Goal: Task Accomplishment & Management: Use online tool/utility

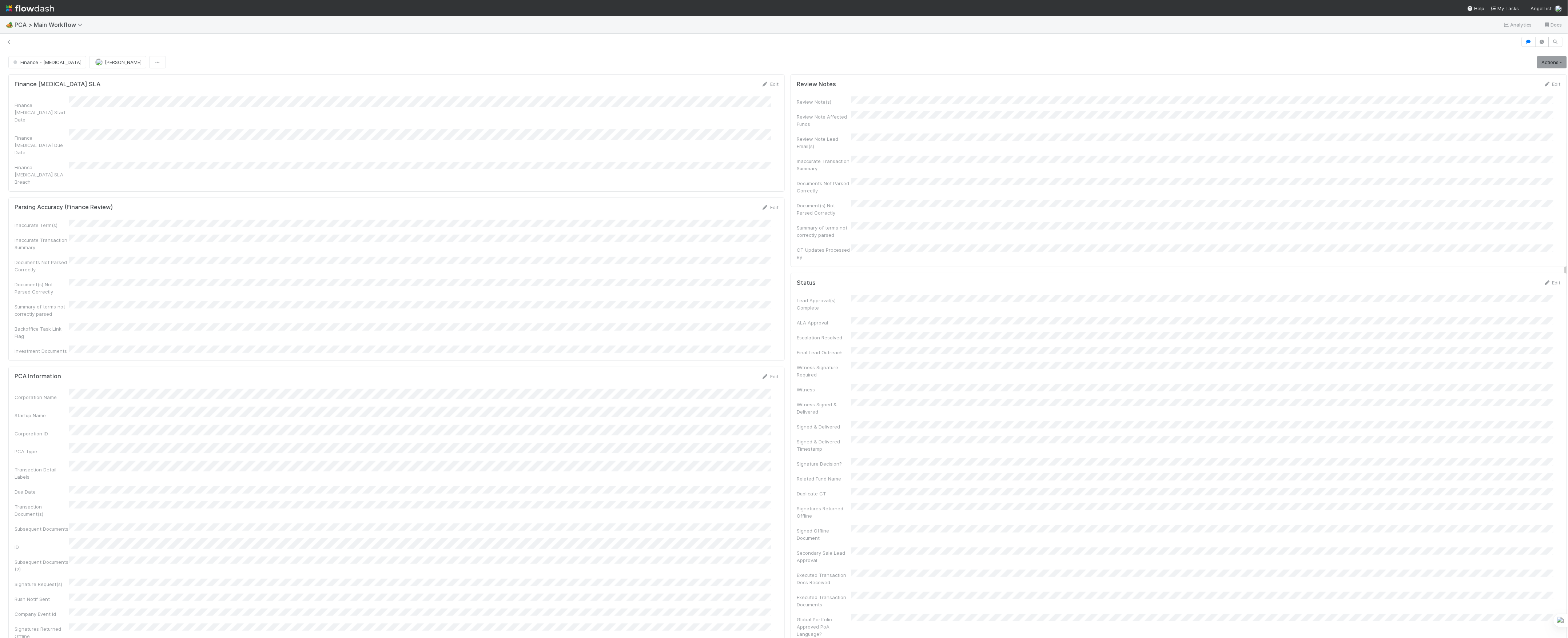
scroll to position [48, 0]
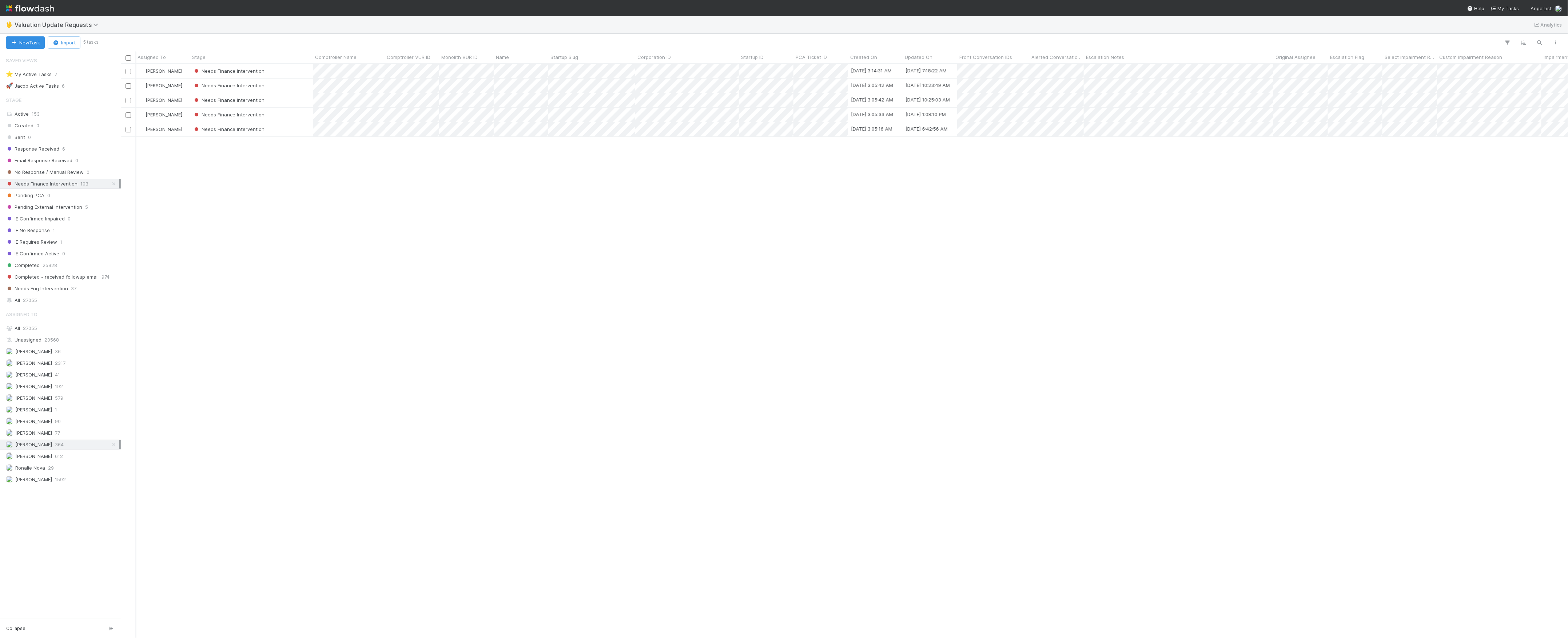
scroll to position [567, 1440]
click at [67, 29] on div "🖖 Valuation Update Requests Analytics" at bounding box center [784, 25] width 1568 height 17
click at [72, 26] on span "Valuation Update Requests" at bounding box center [58, 24] width 87 height 7
click at [92, 116] on div "🔧 Data Flags > Data Flag Resolution - Finance" at bounding box center [95, 116] width 173 height 7
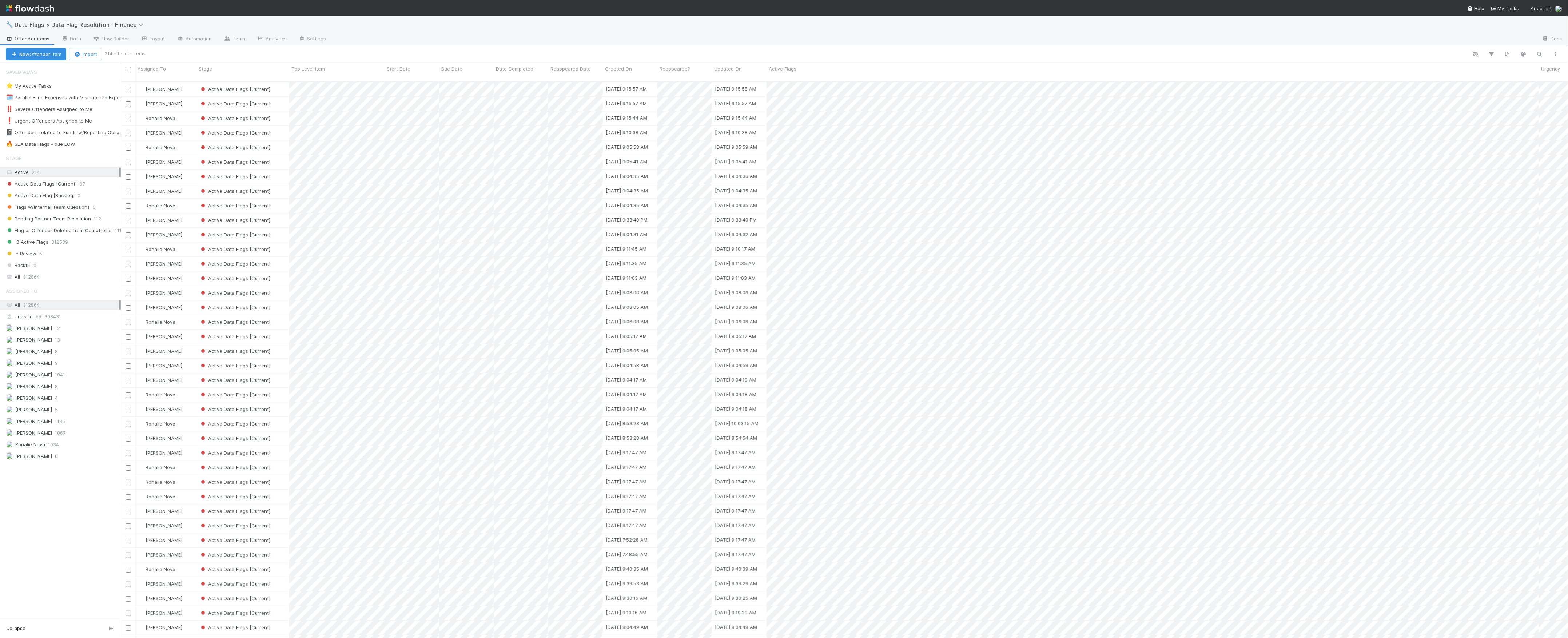
scroll to position [7, 7]
click at [56, 142] on div "🔥 SLA Data Flags - due EOW" at bounding box center [40, 145] width 69 height 9
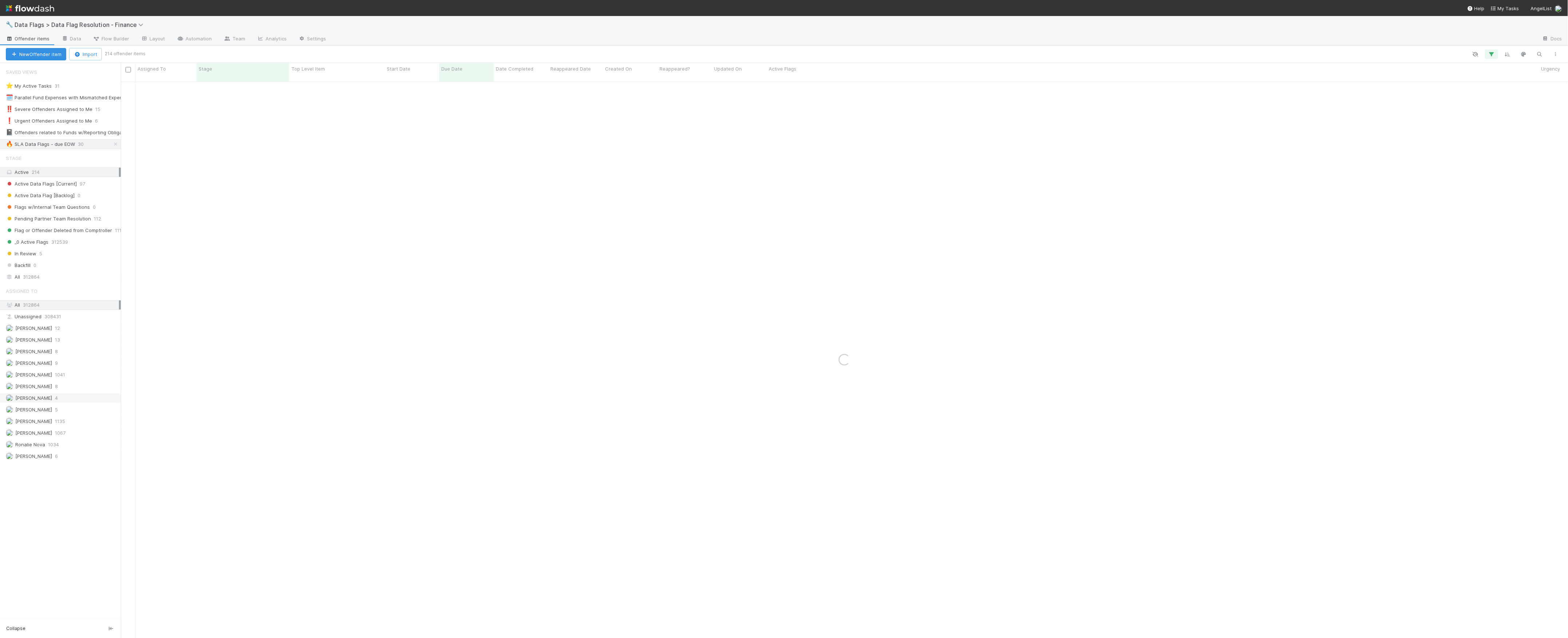
click at [64, 438] on span "1067" at bounding box center [60, 434] width 11 height 9
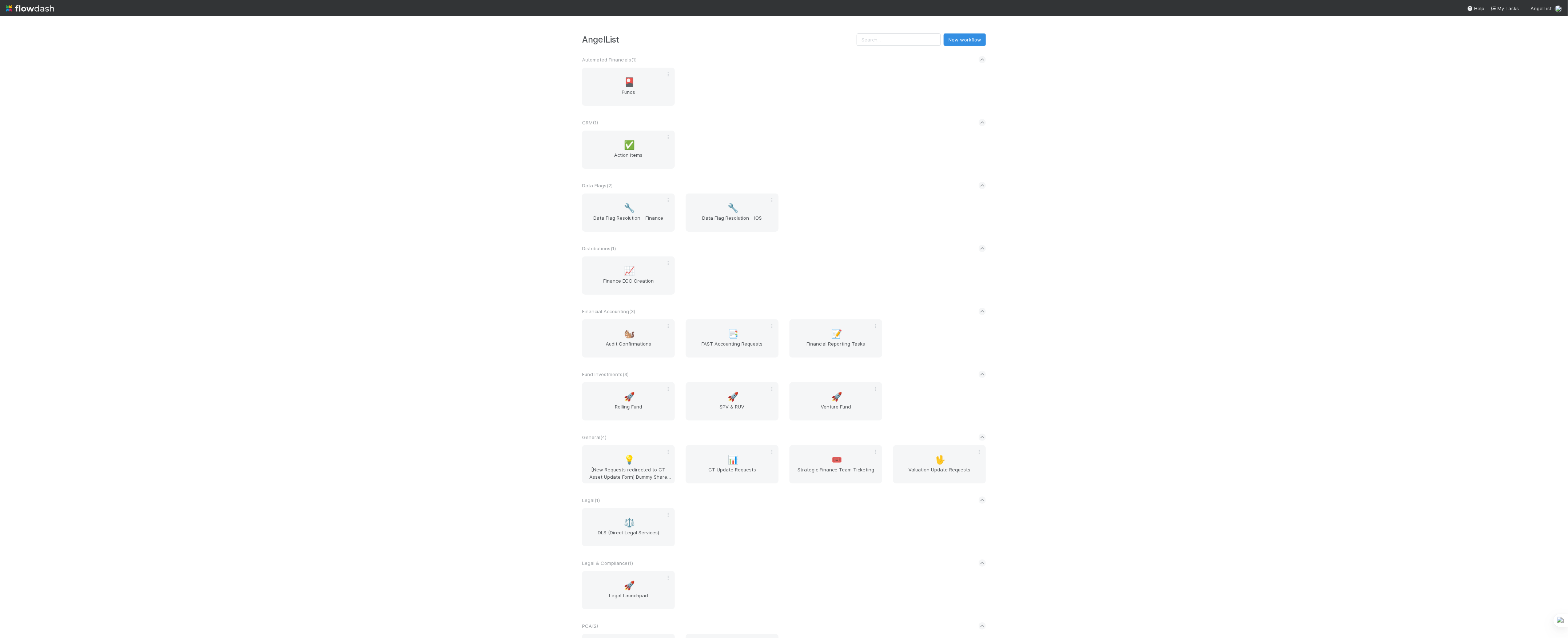
click at [647, 617] on div "🚀 Legal Launchpad" at bounding box center [784, 595] width 415 height 47
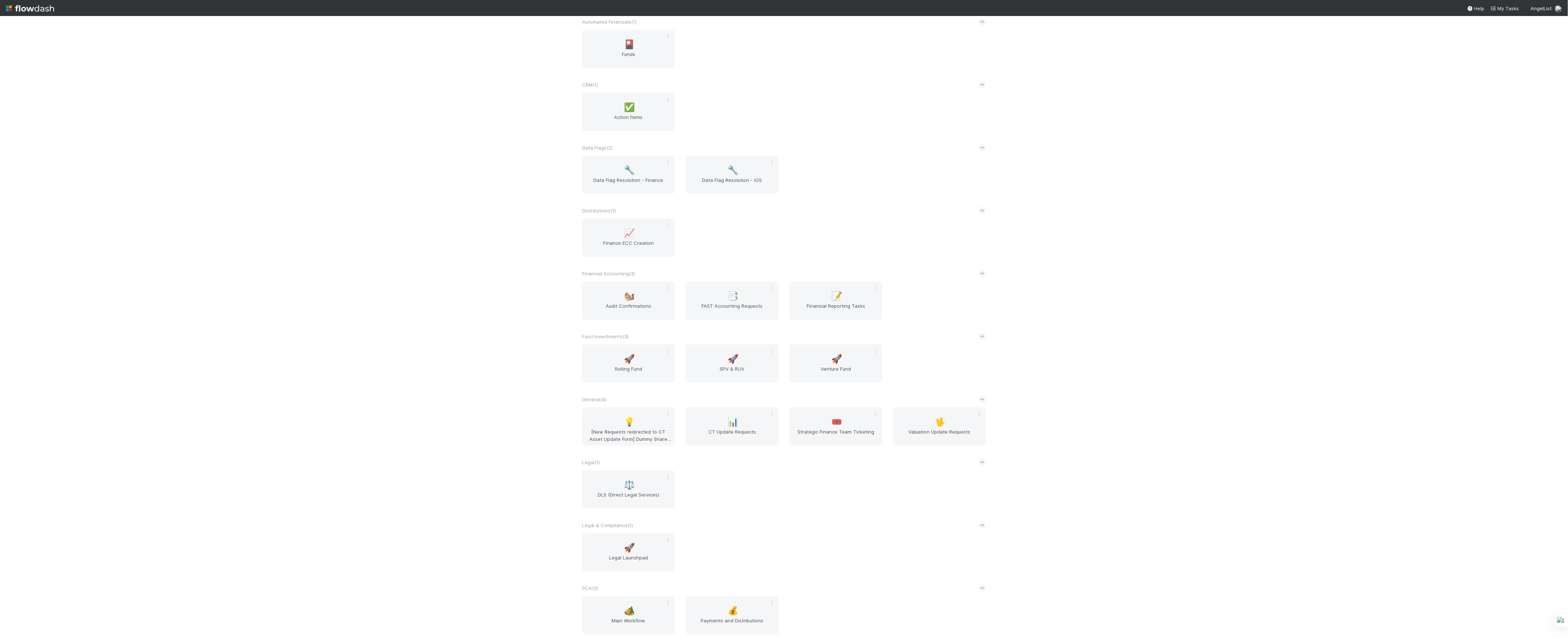
scroll to position [107, 0]
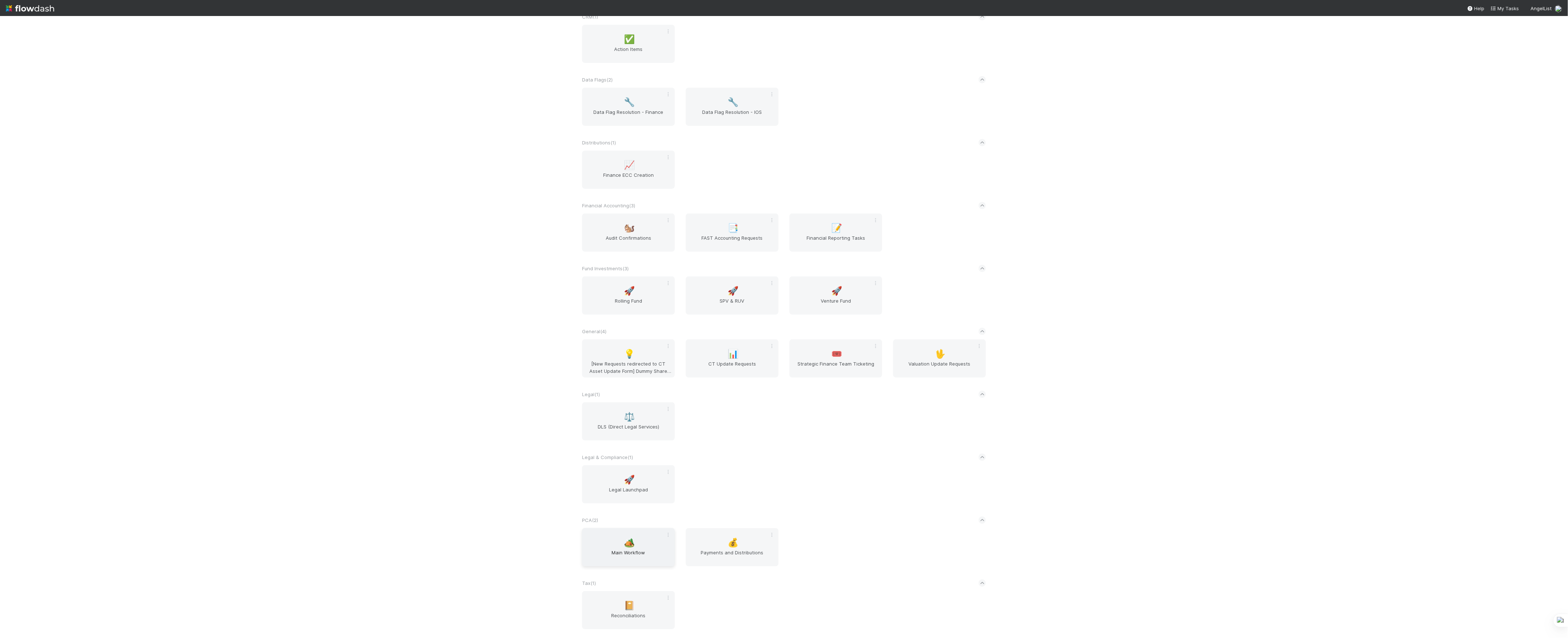
click at [614, 556] on span "Main Workflow" at bounding box center [628, 557] width 87 height 15
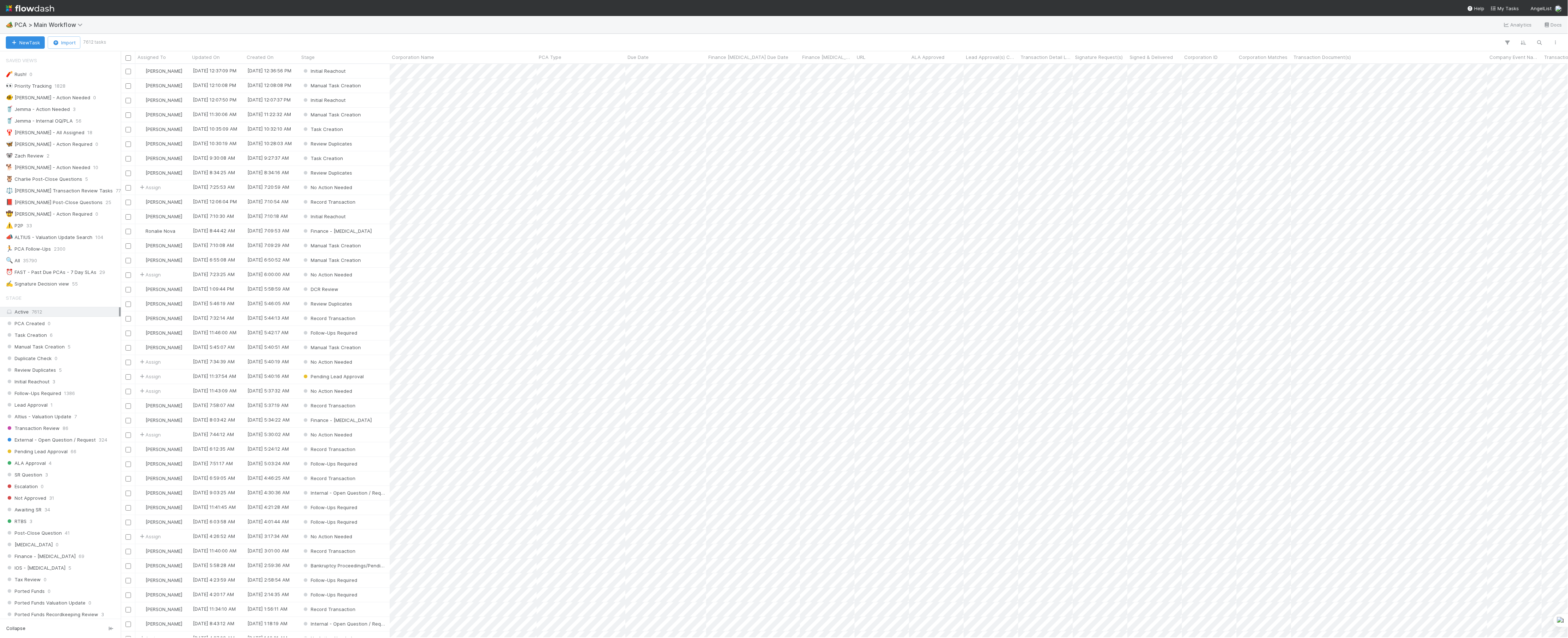
scroll to position [567, 1440]
click at [38, 44] on button "New Task" at bounding box center [26, 42] width 39 height 12
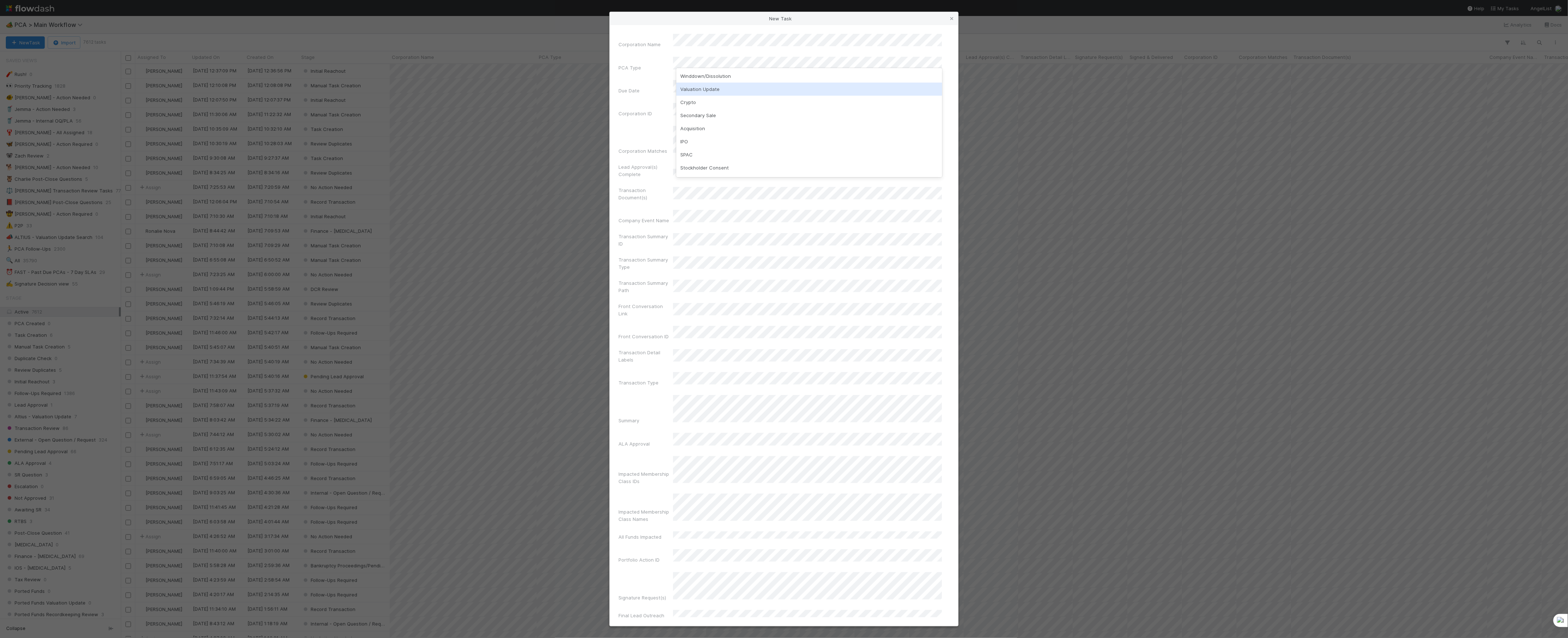
click at [696, 83] on div "Valuation Update" at bounding box center [809, 89] width 266 height 13
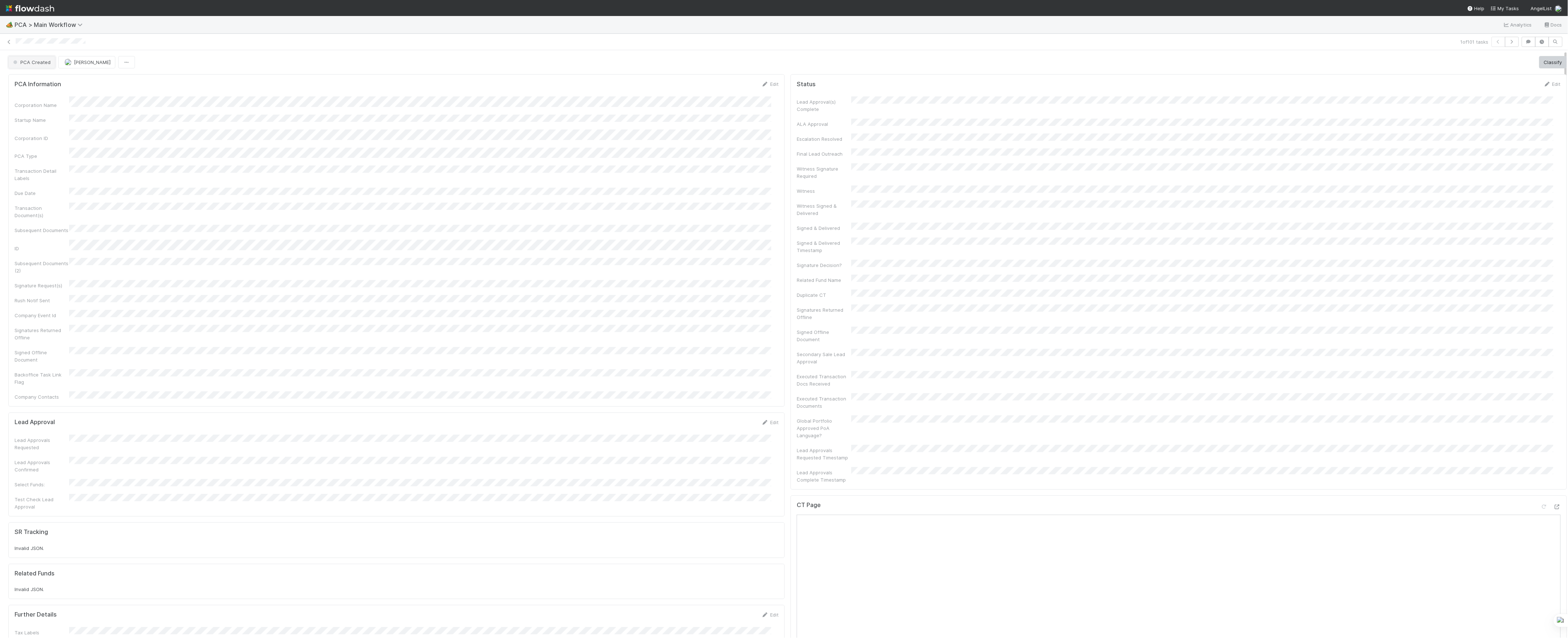
click at [41, 67] on button "PCA Created" at bounding box center [32, 62] width 47 height 12
click at [41, 67] on button "PCA Created" at bounding box center [32, 62] width 47 height 12
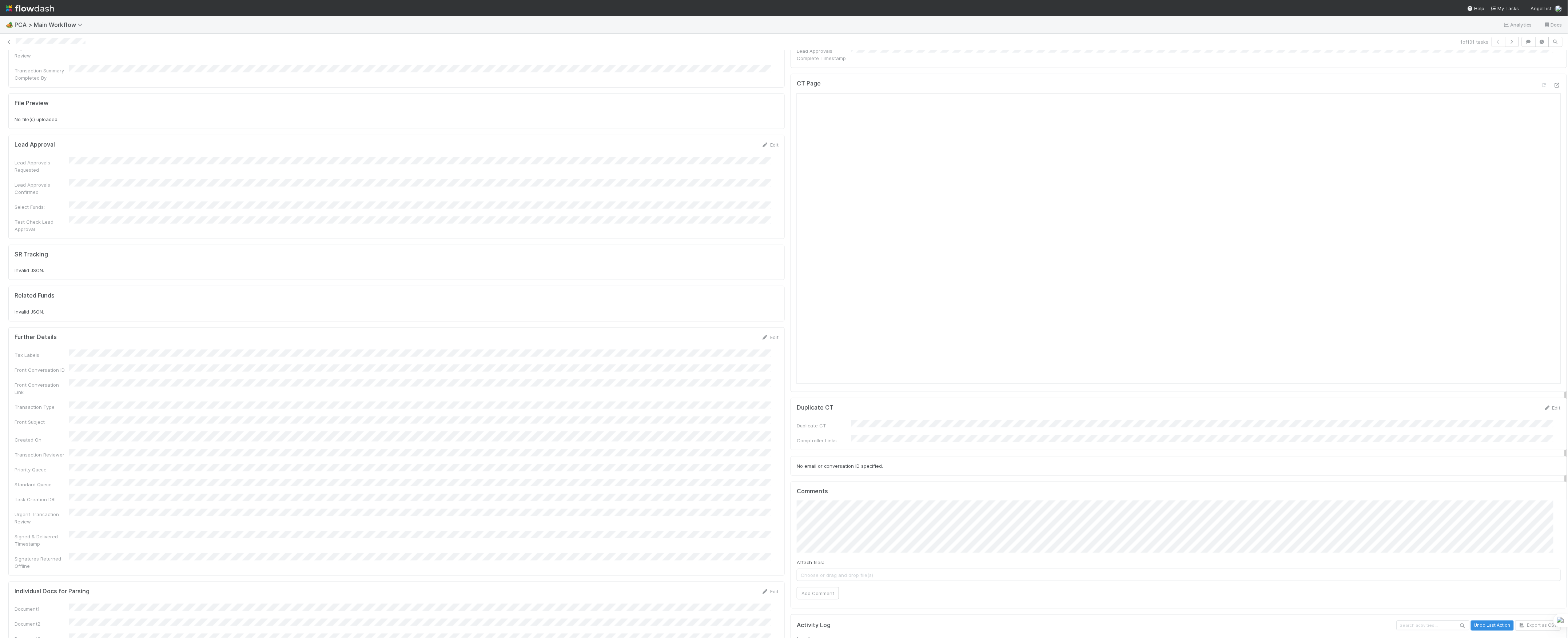
scroll to position [619, 0]
click at [729, 335] on button "Save" at bounding box center [739, 341] width 21 height 12
click at [819, 588] on button "Add Comment" at bounding box center [817, 594] width 42 height 12
click at [12, 44] on icon at bounding box center [9, 42] width 7 height 5
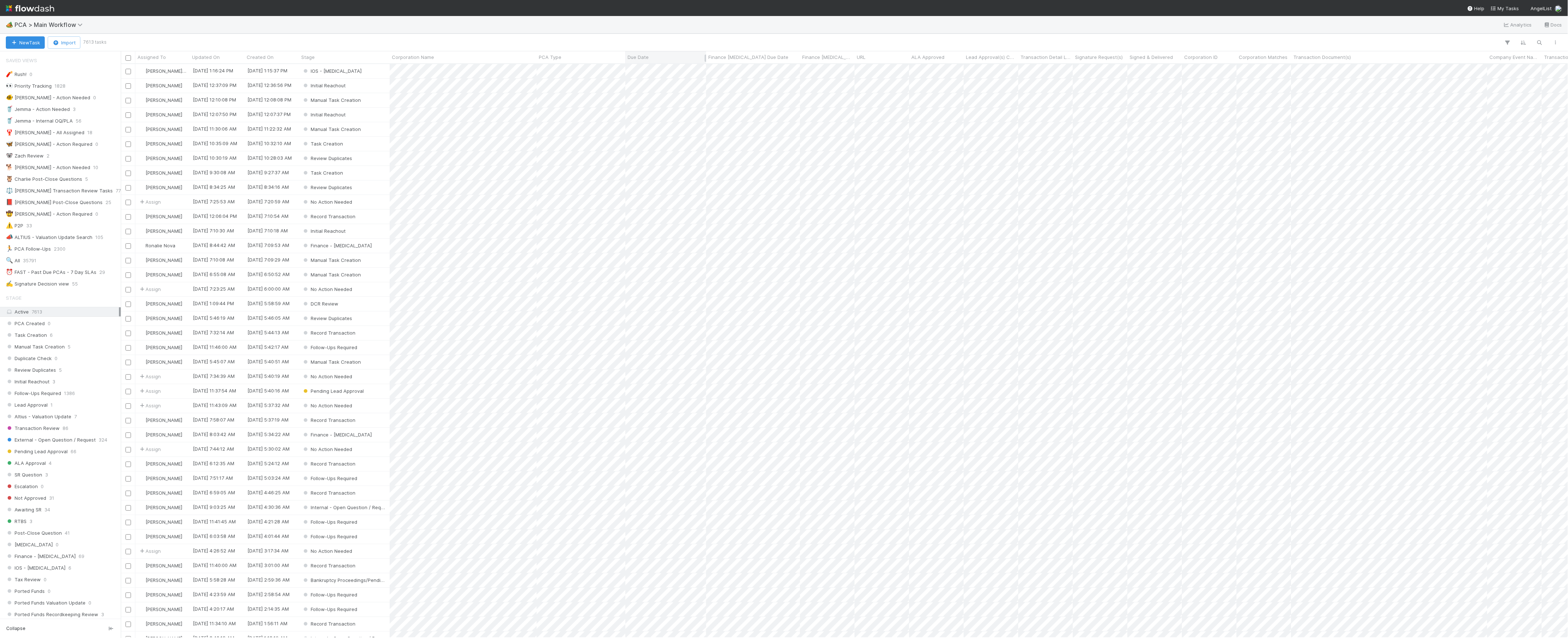
scroll to position [567, 1440]
click at [12, 44] on icon "button" at bounding box center [14, 42] width 7 height 5
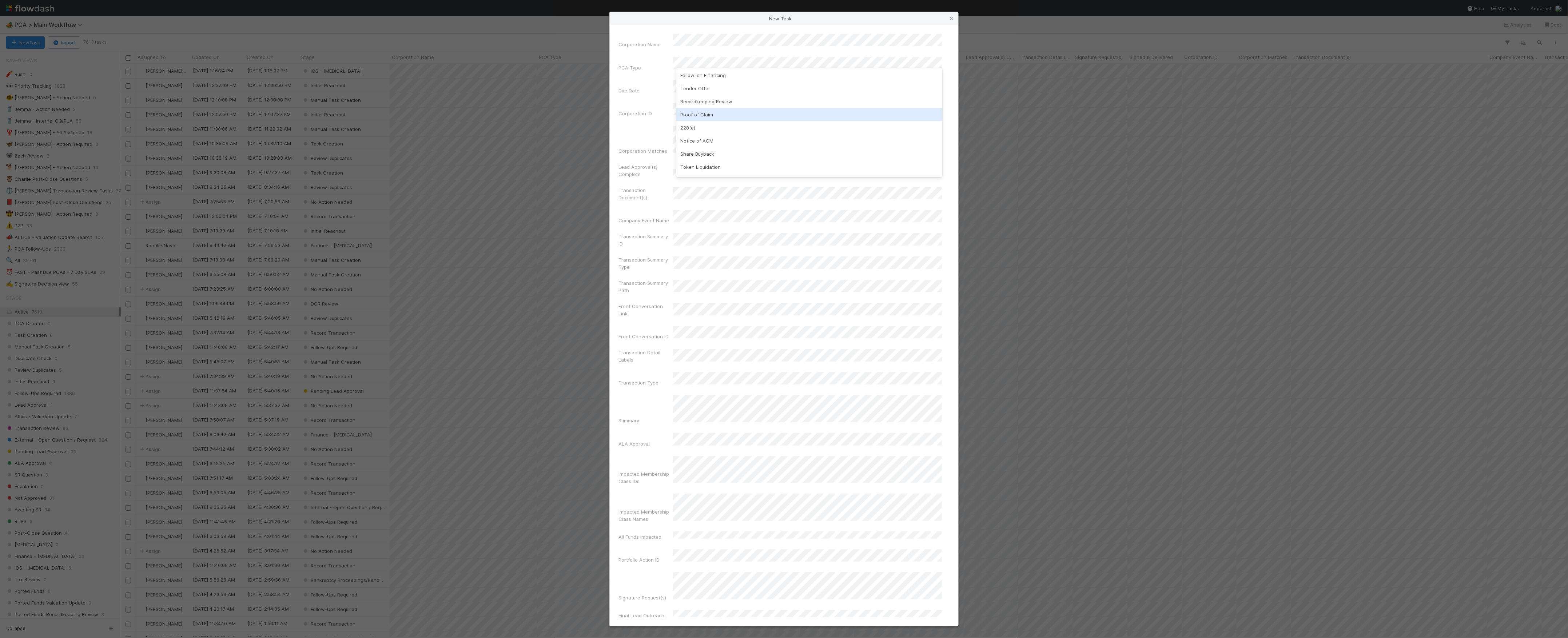
scroll to position [145, 0]
click at [709, 79] on div "Follow-on Financing" at bounding box center [809, 74] width 266 height 13
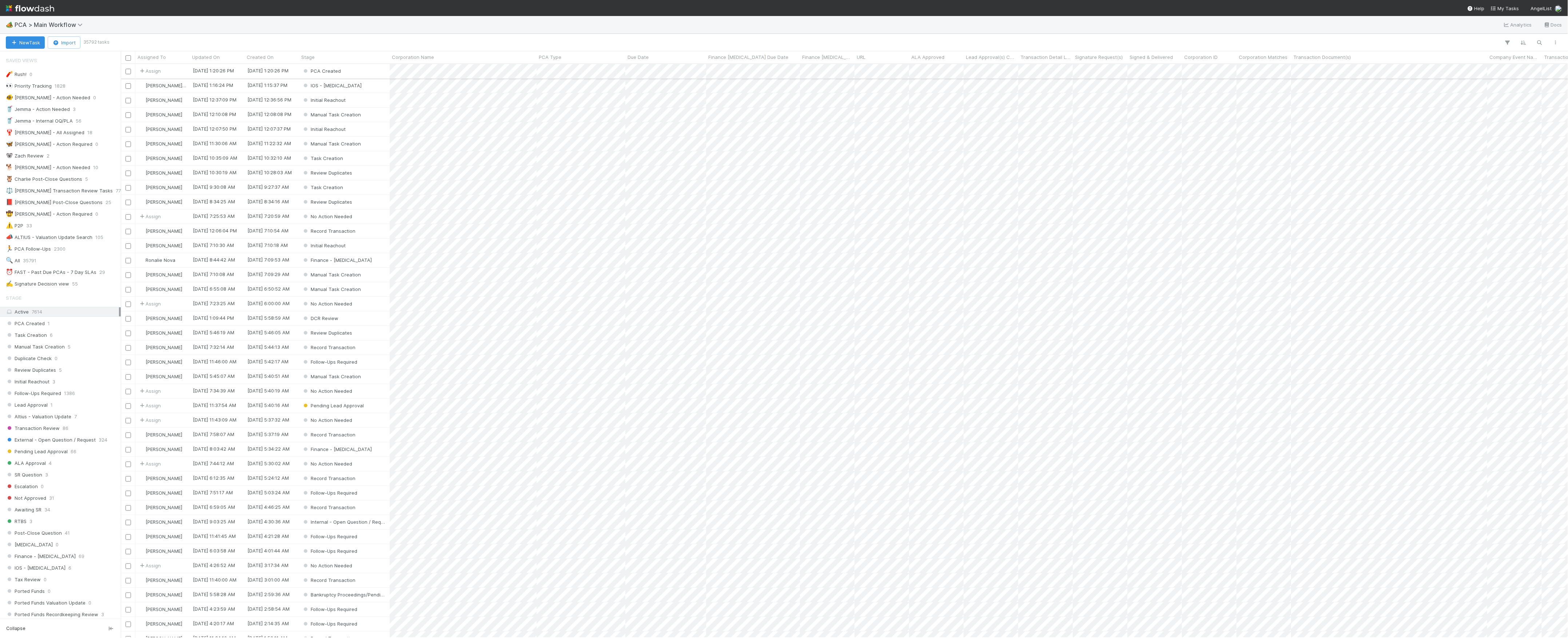
click at [373, 76] on div "PCA Created" at bounding box center [344, 71] width 91 height 14
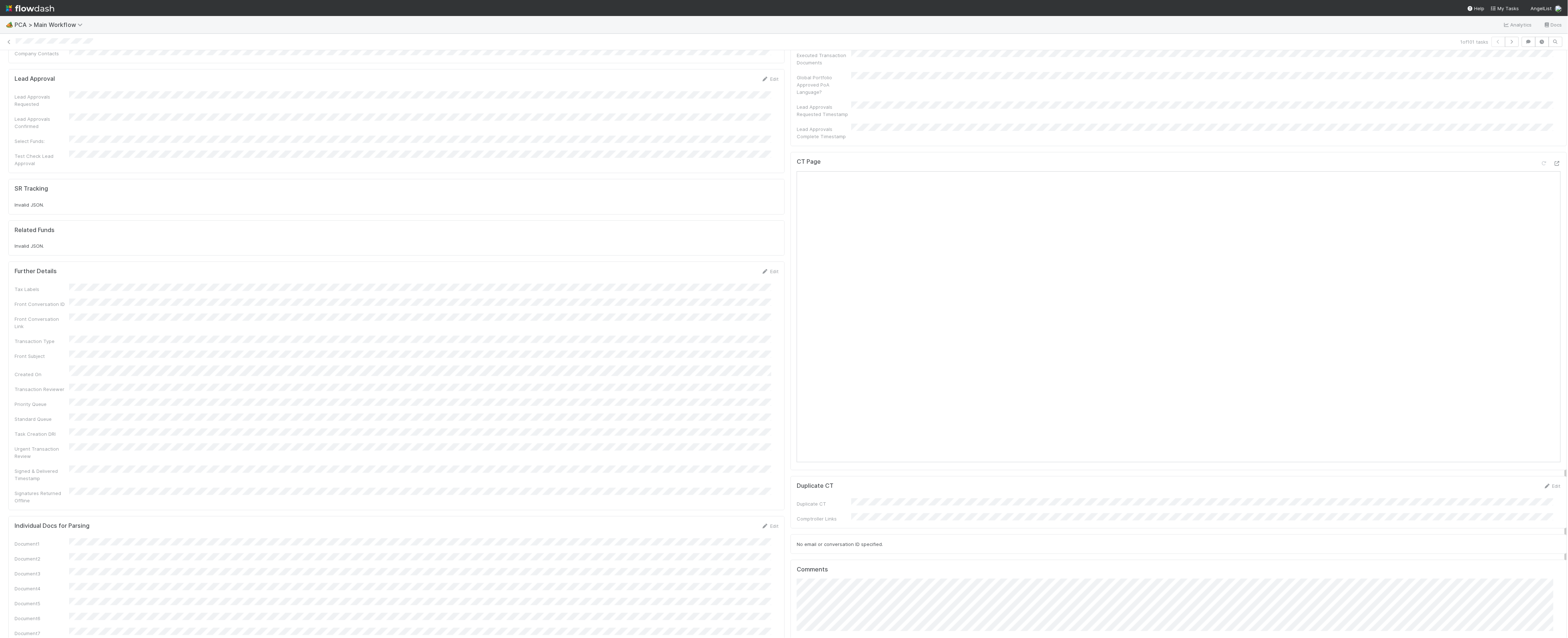
scroll to position [340, 0]
click at [729, 272] on button "Save" at bounding box center [739, 278] width 21 height 12
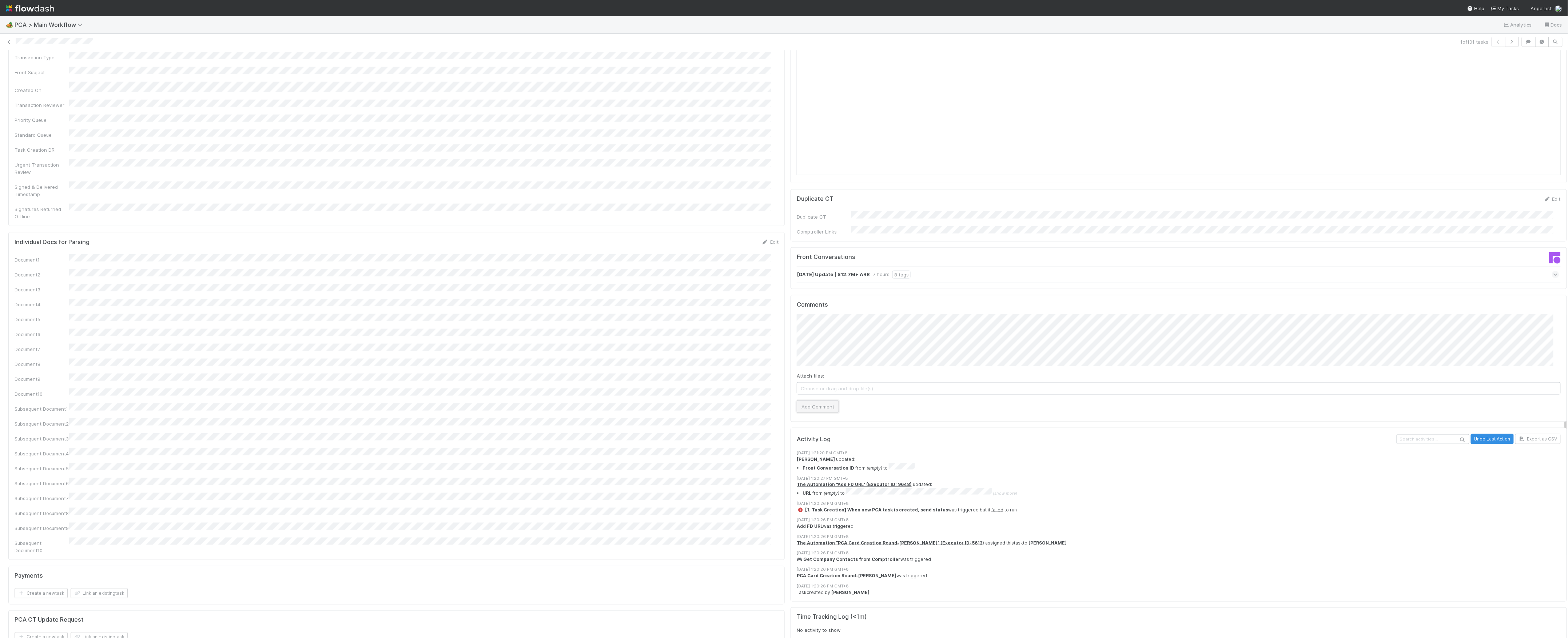
click at [819, 401] on button "Add Comment" at bounding box center [817, 407] width 42 height 12
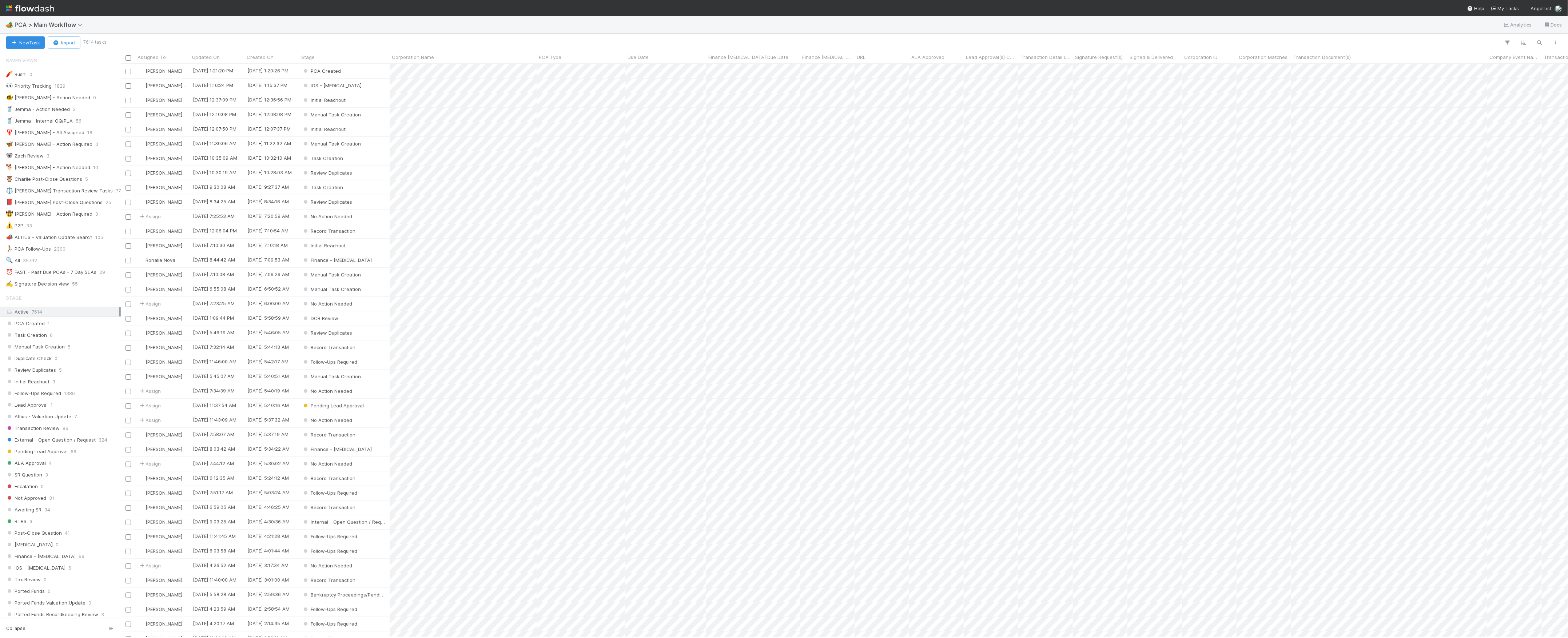
scroll to position [7, 7]
click at [36, 44] on button "New Task" at bounding box center [26, 42] width 39 height 12
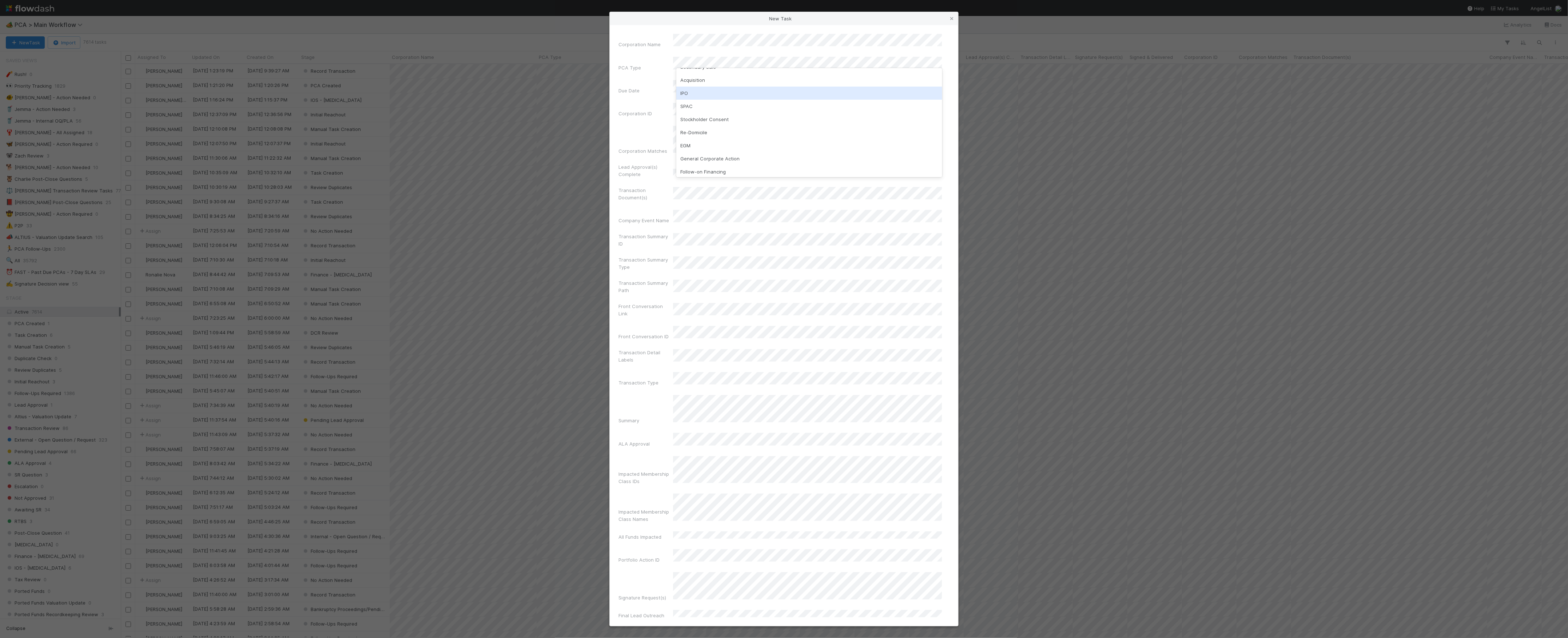
scroll to position [0, 0]
click at [724, 91] on div "Valuation Update" at bounding box center [809, 89] width 266 height 13
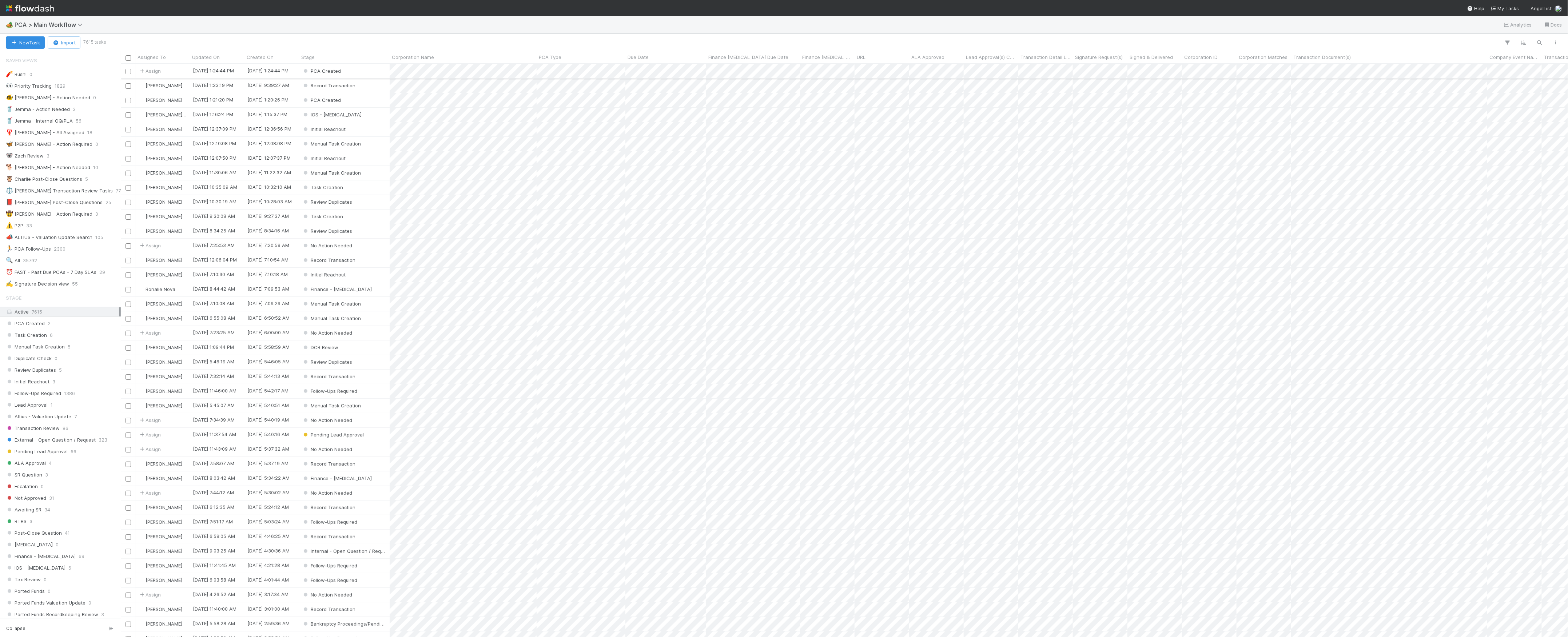
click at [372, 72] on div "PCA Created" at bounding box center [344, 71] width 91 height 14
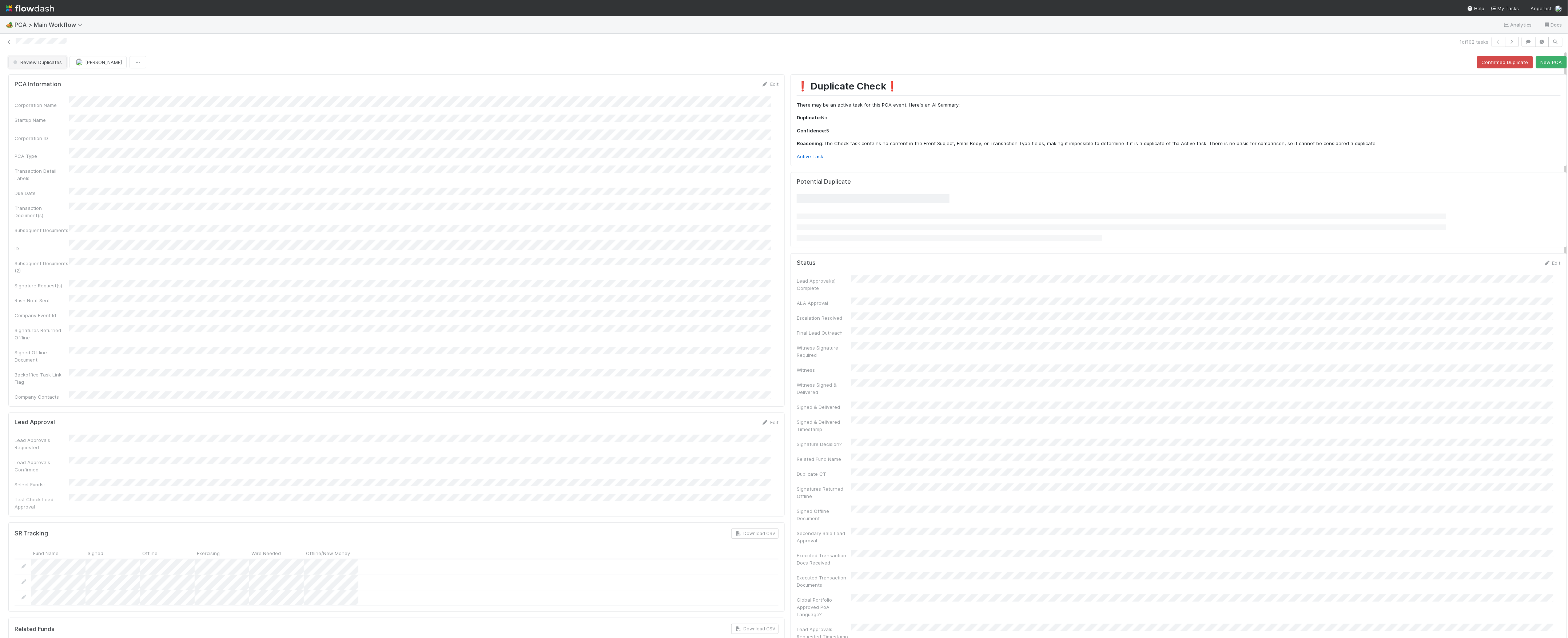
click at [22, 67] on button "Review Duplicates" at bounding box center [37, 62] width 58 height 12
click at [309, 126] on div at bounding box center [784, 319] width 1568 height 638
click at [49, 67] on button "Review Duplicates" at bounding box center [37, 62] width 58 height 12
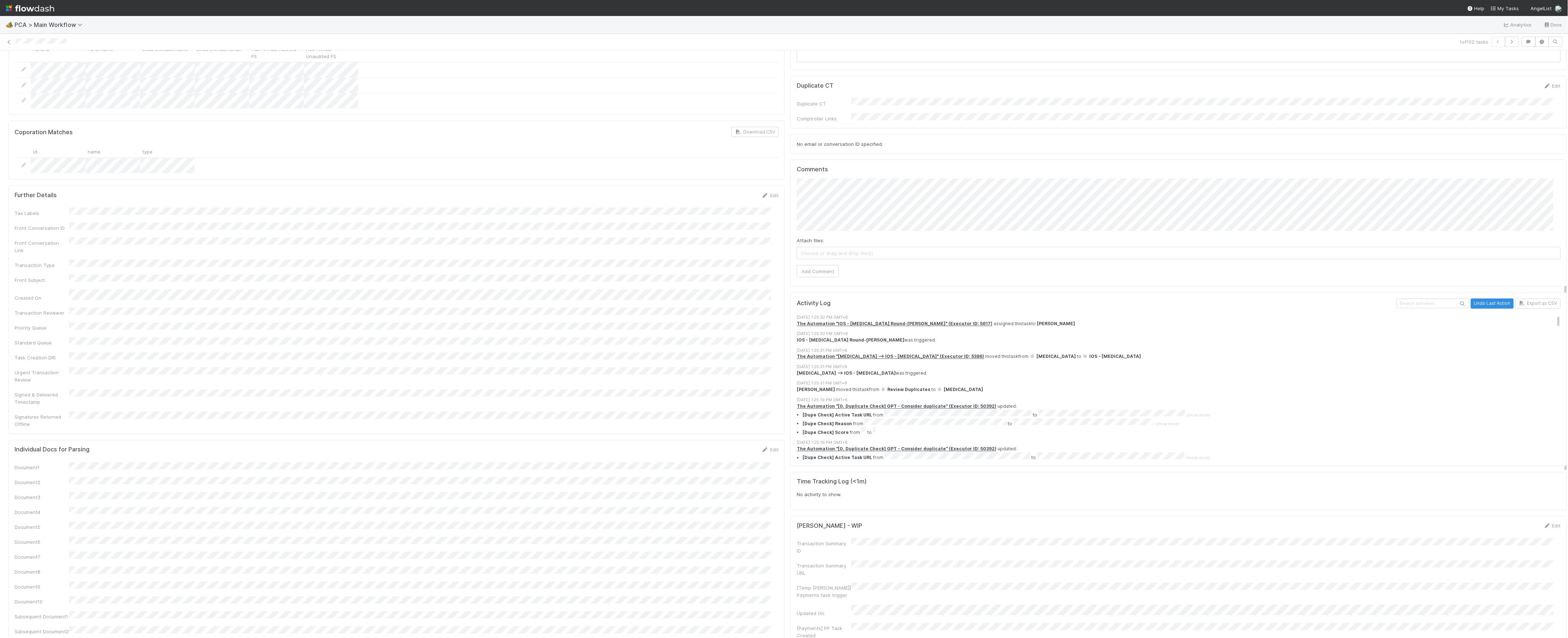
scroll to position [651, 0]
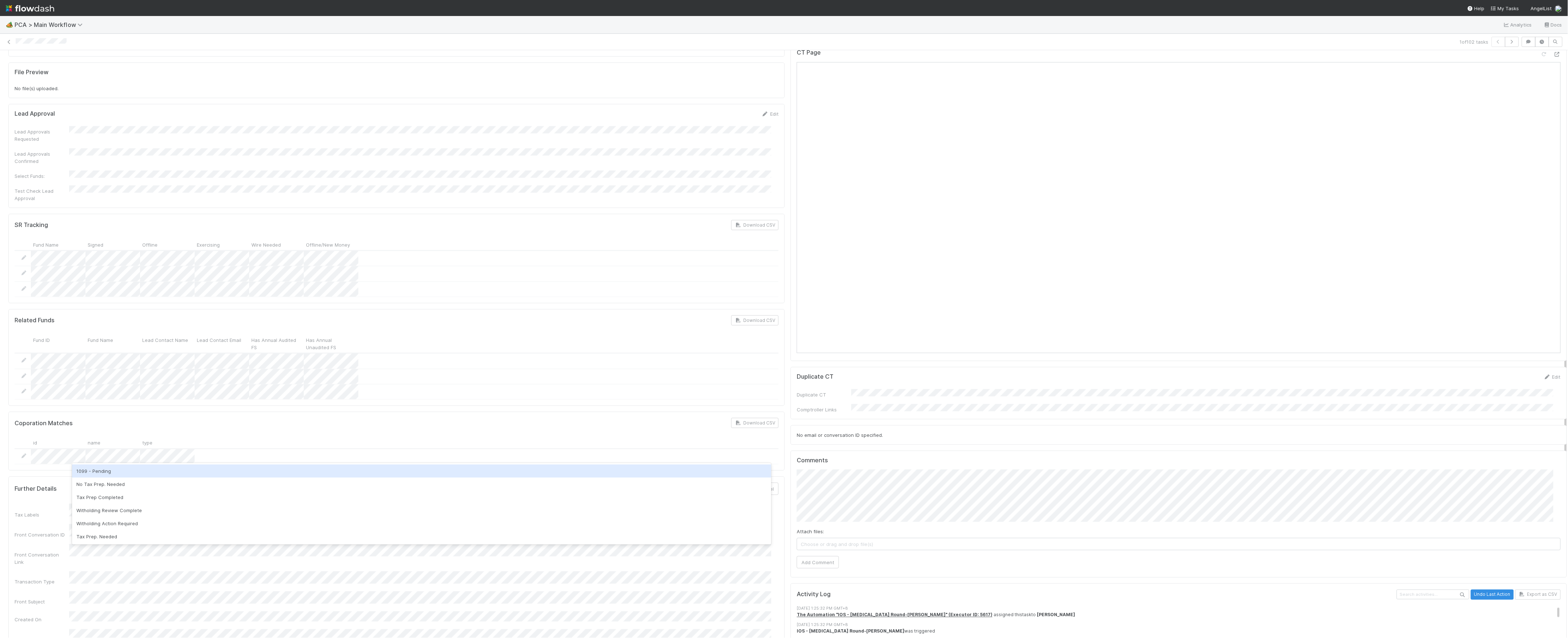
click at [50, 504] on div "Tax Labels Front Conversation ID Front Conversation Link Transaction Type Front…" at bounding box center [397, 635] width 764 height 262
click at [729, 483] on button "Save" at bounding box center [739, 489] width 21 height 12
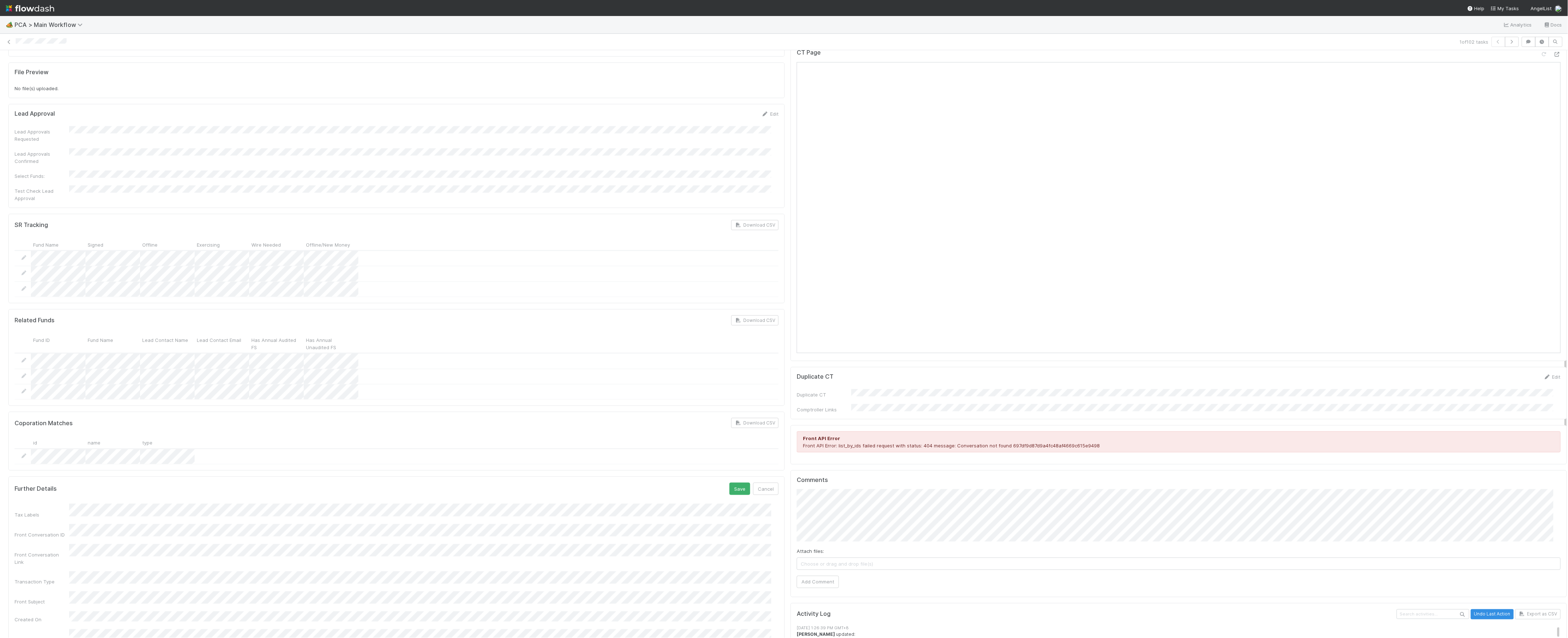
click at [729, 483] on button "Save" at bounding box center [739, 489] width 21 height 12
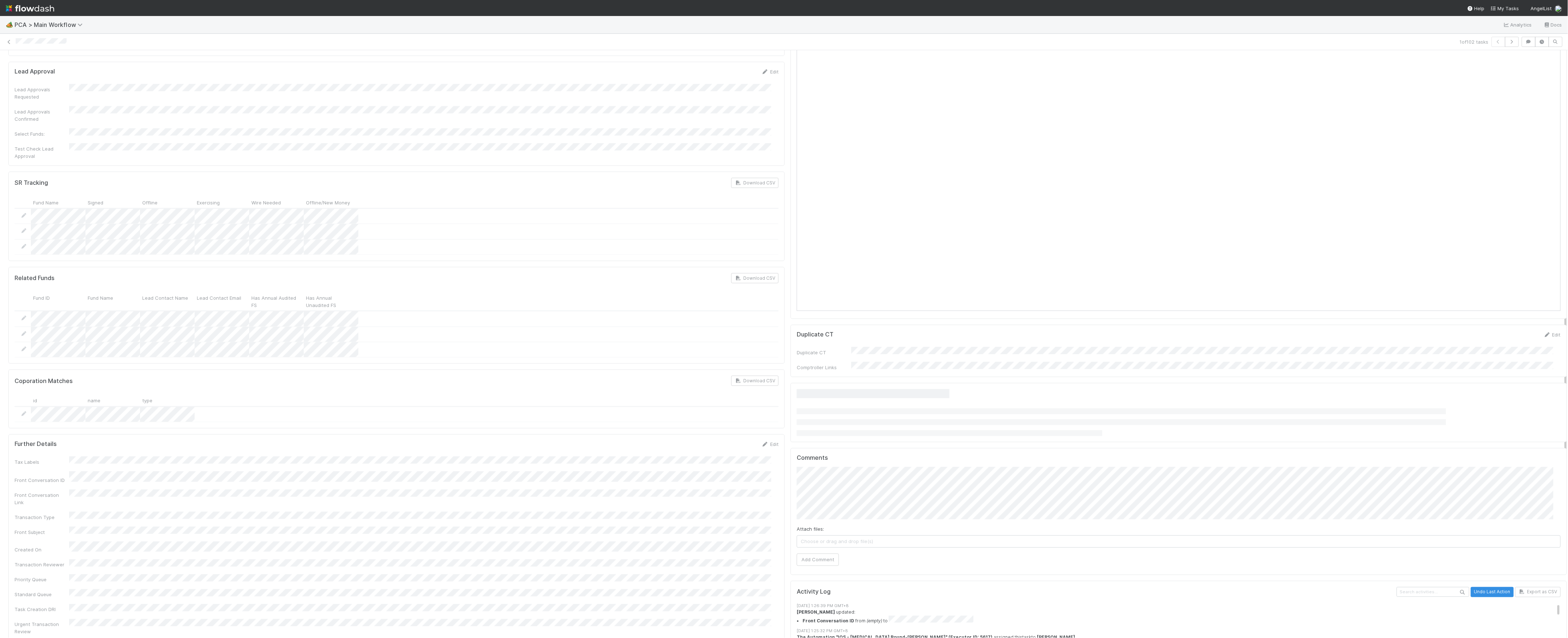
scroll to position [797, 0]
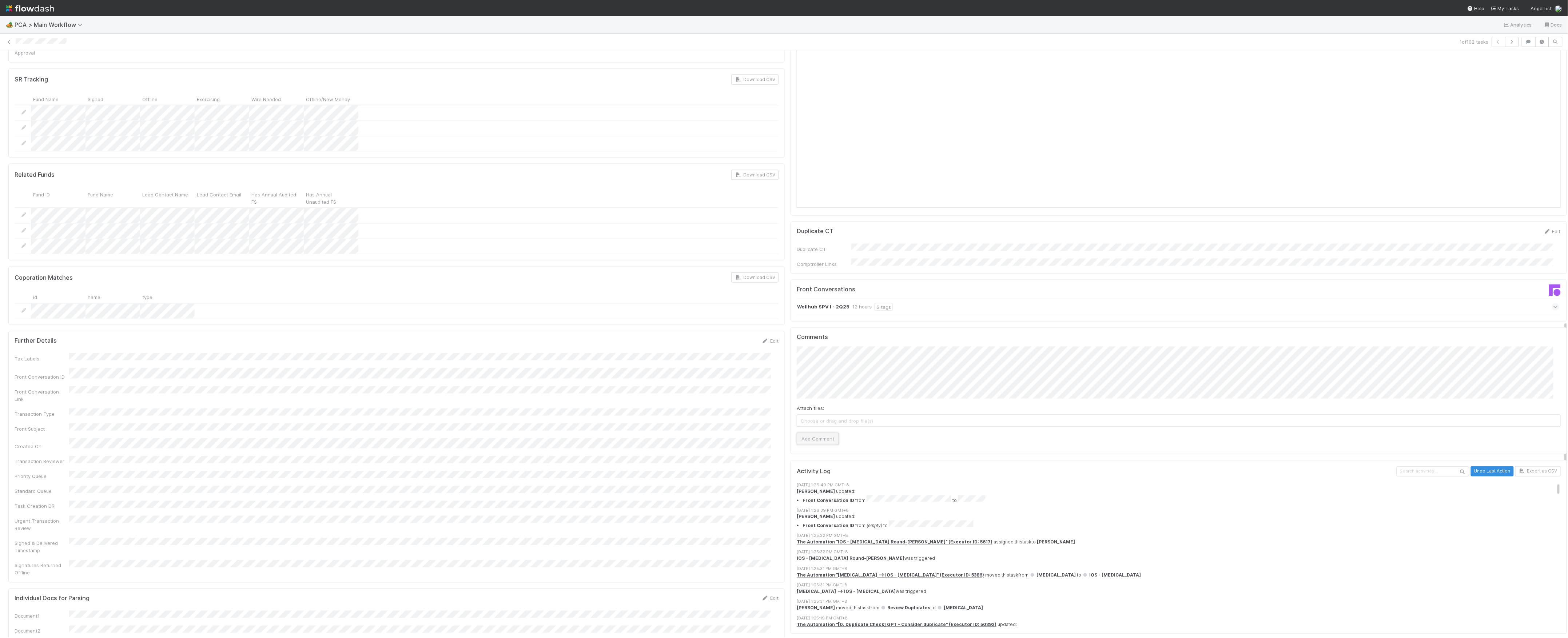
click at [825, 433] on button "Add Comment" at bounding box center [817, 439] width 42 height 12
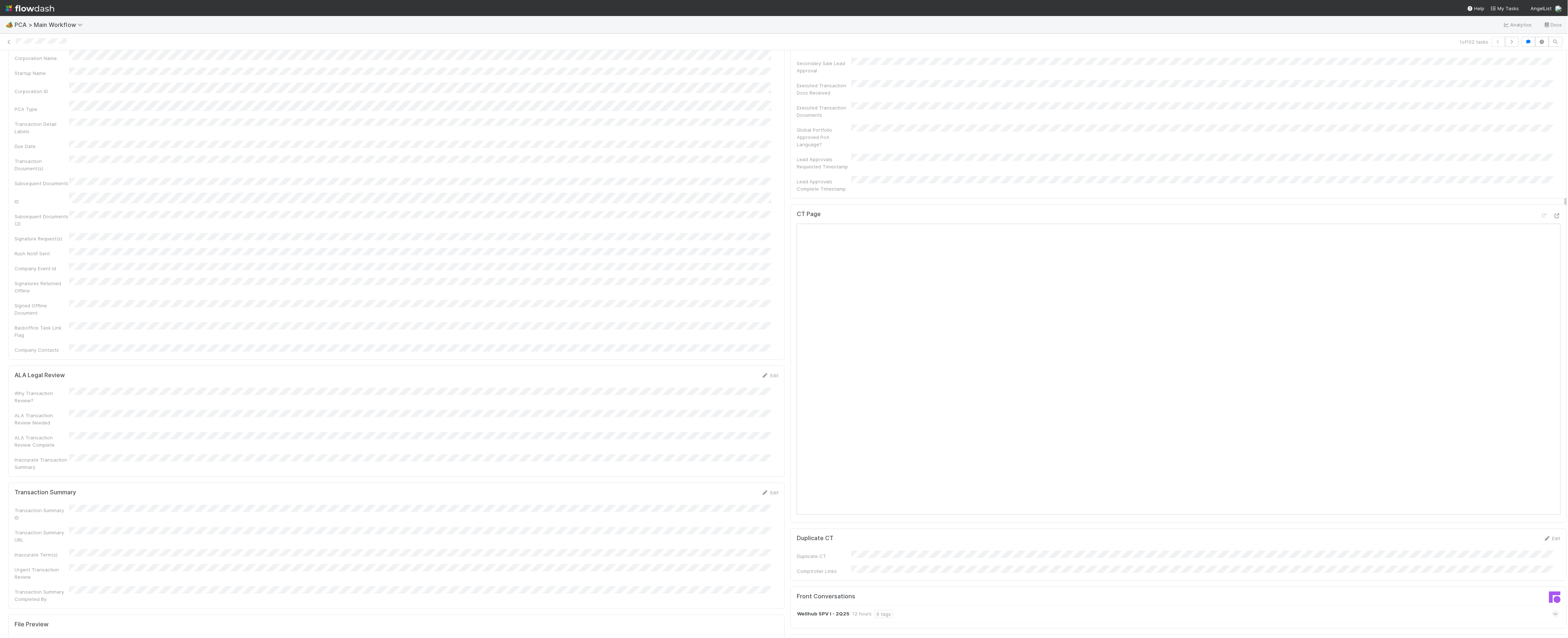
scroll to position [355, 0]
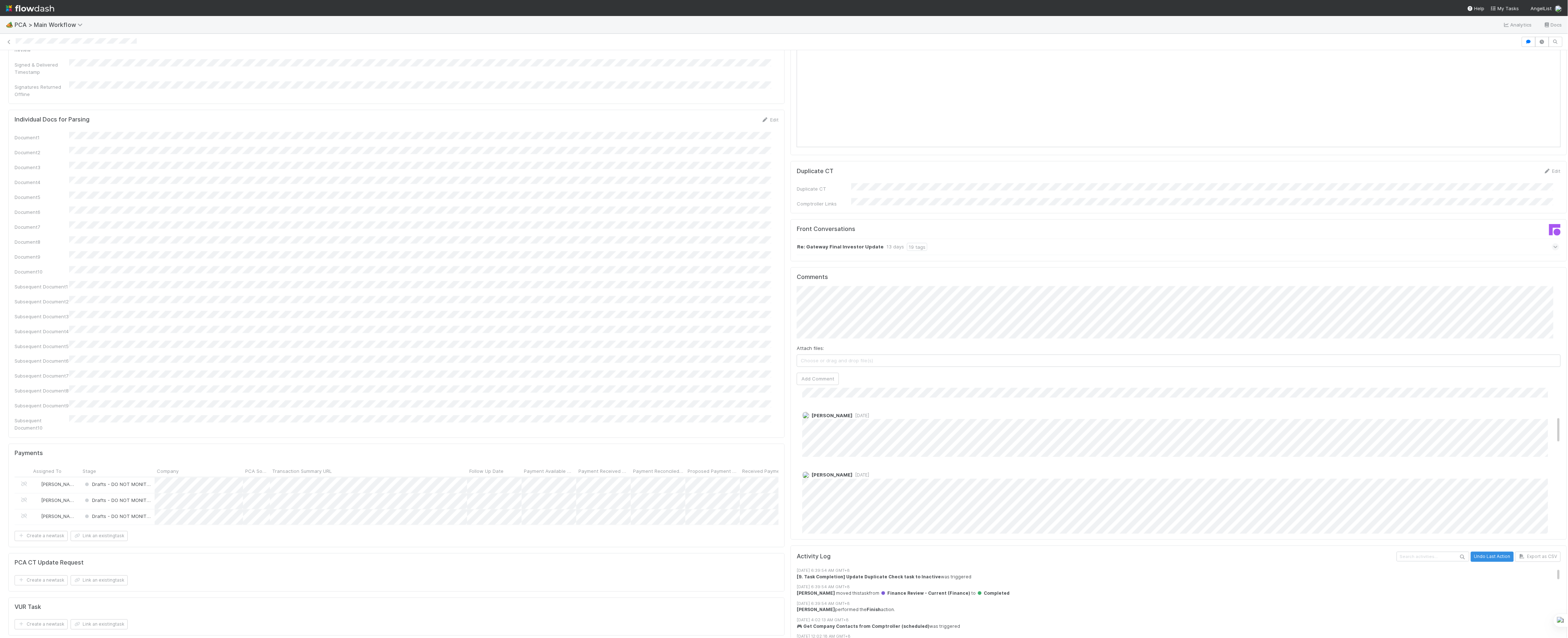
scroll to position [145, 0]
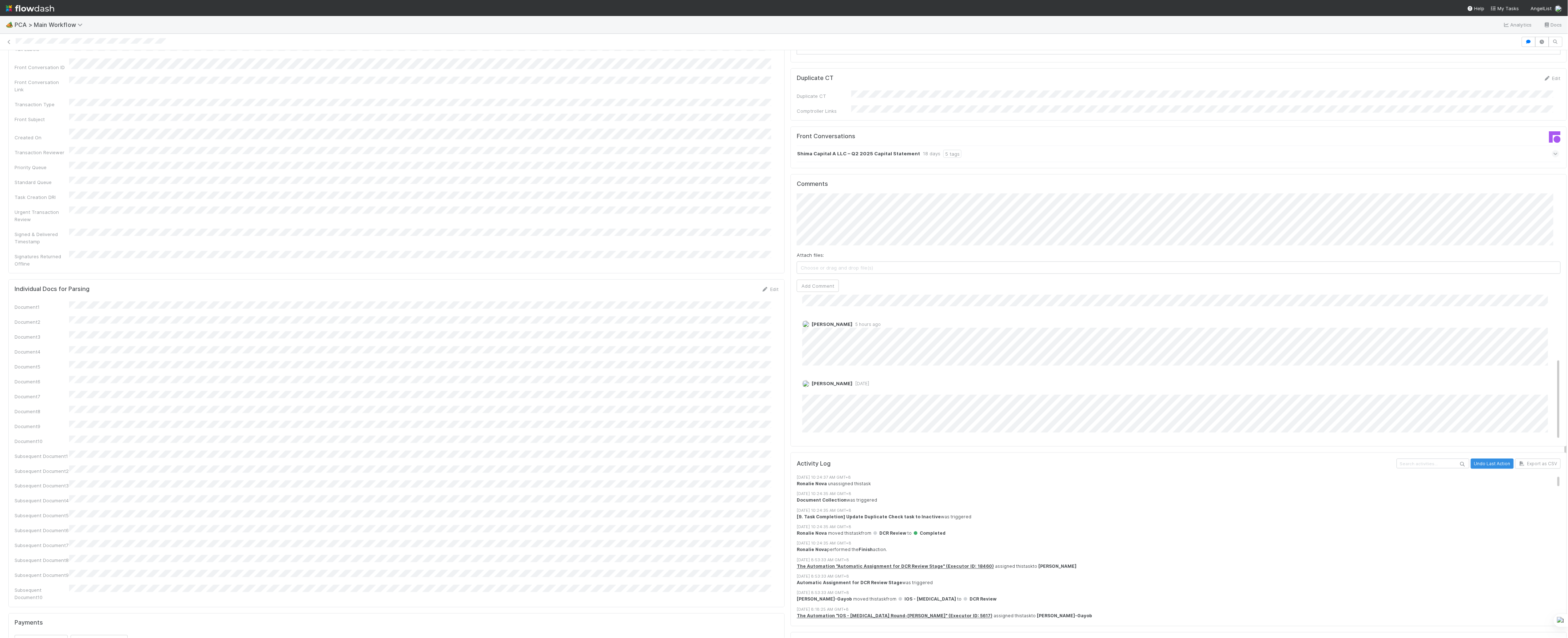
scroll to position [727, 0]
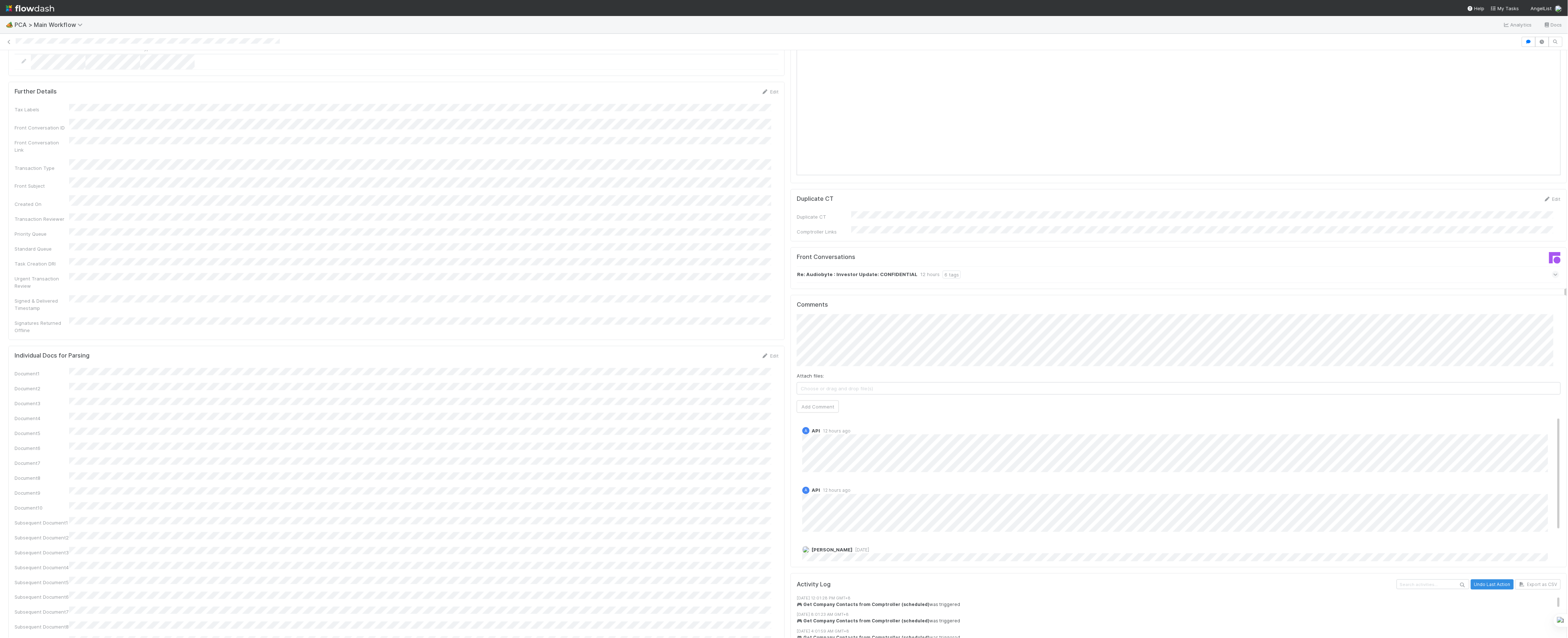
scroll to position [38, 0]
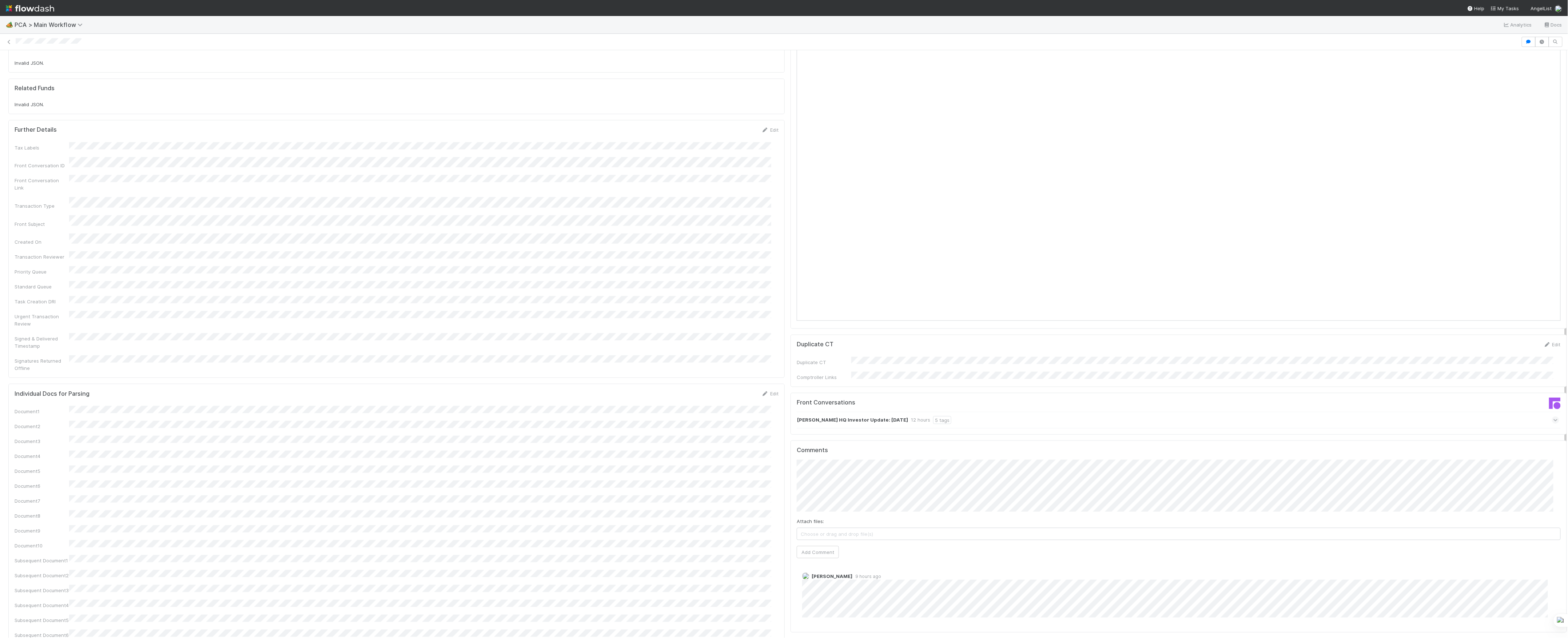
scroll to position [242, 0]
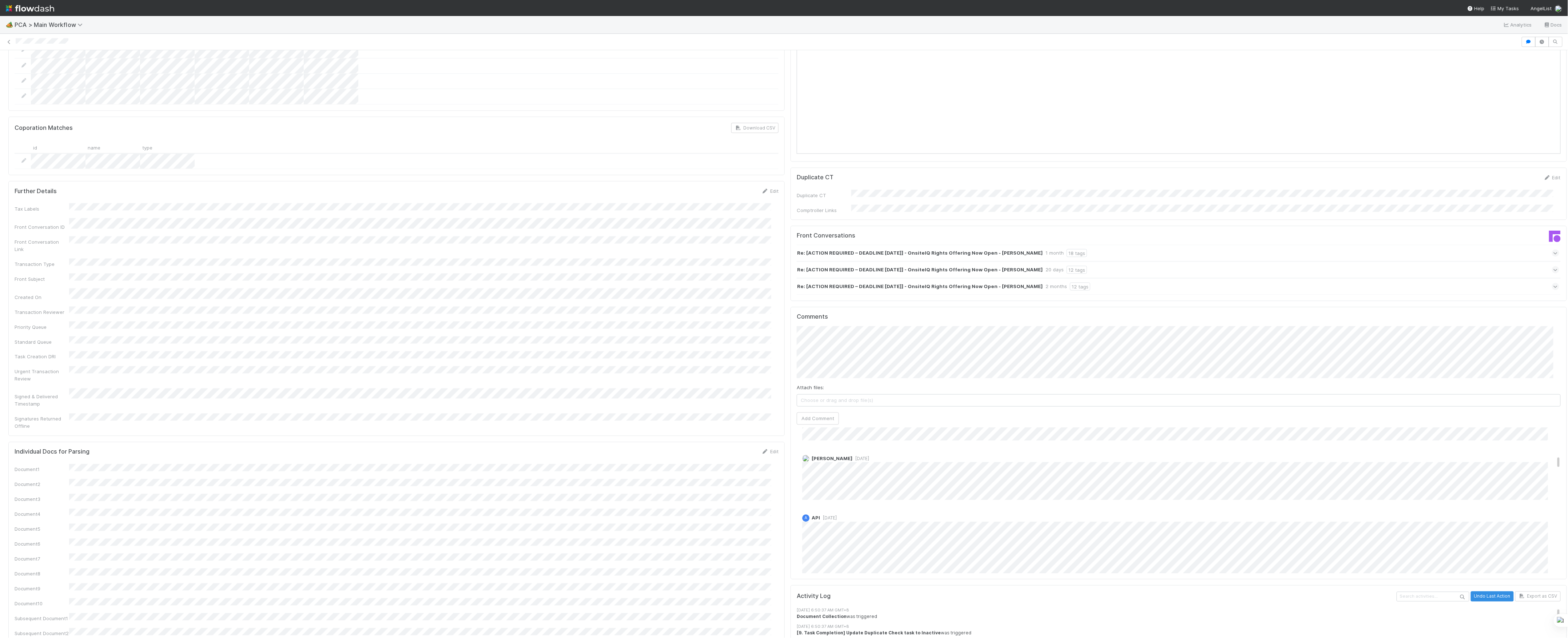
scroll to position [1552, 0]
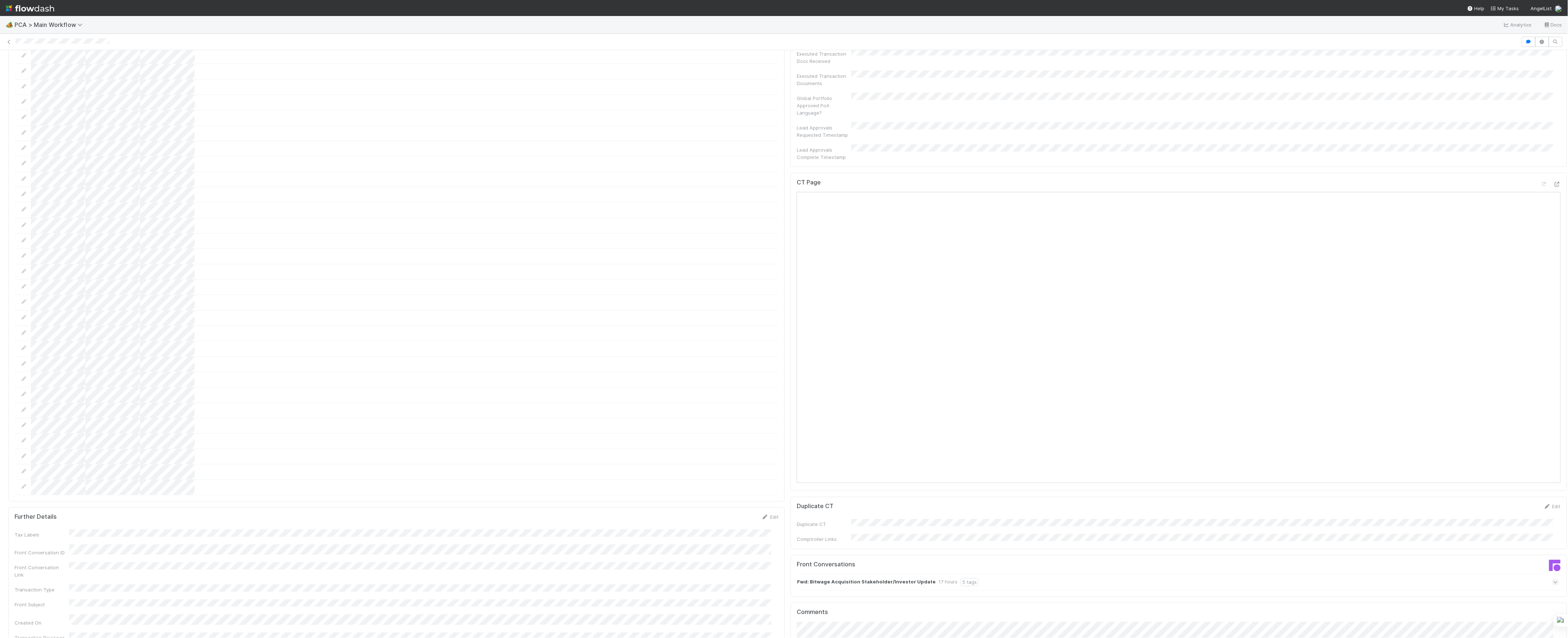
scroll to position [970, 0]
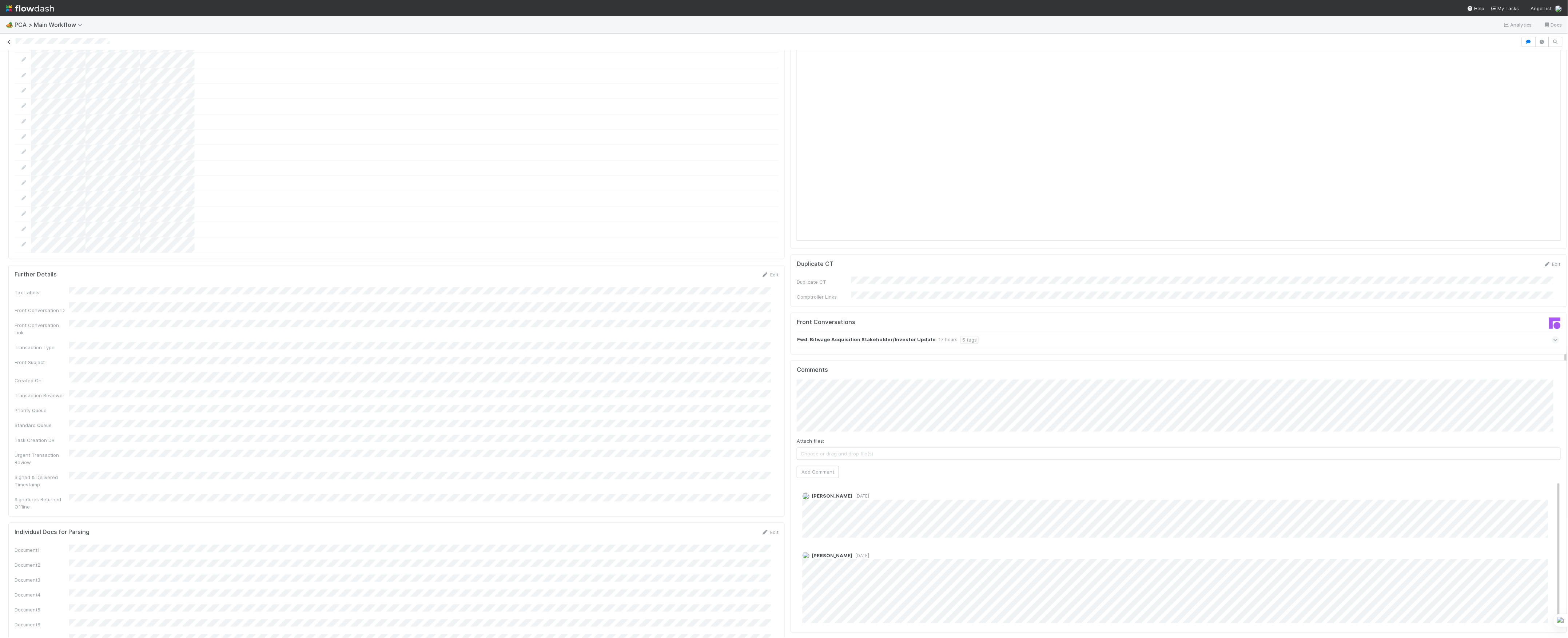
click at [9, 42] on icon at bounding box center [9, 42] width 7 height 5
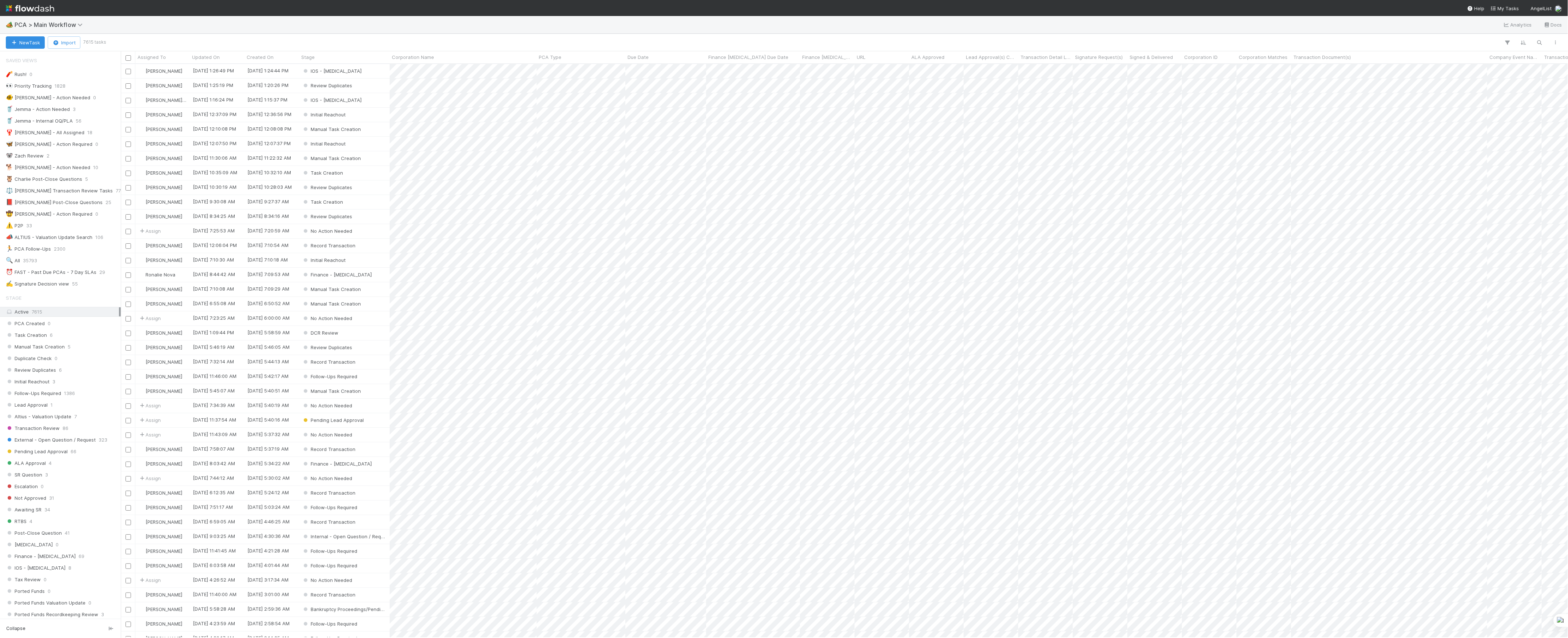
scroll to position [567, 1440]
click at [35, 44] on button "New Task" at bounding box center [26, 42] width 39 height 12
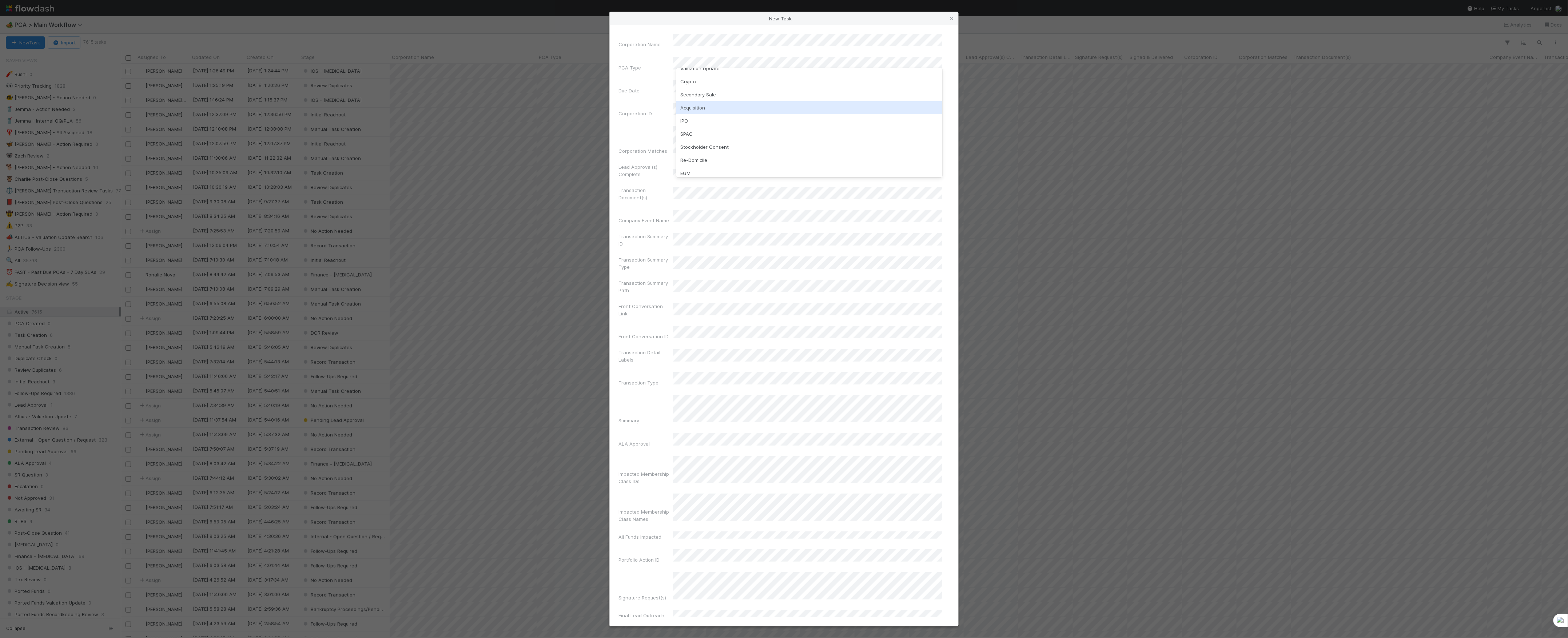
scroll to position [48, 0]
click at [707, 167] on div "Follow-on Financing" at bounding box center [809, 171] width 266 height 13
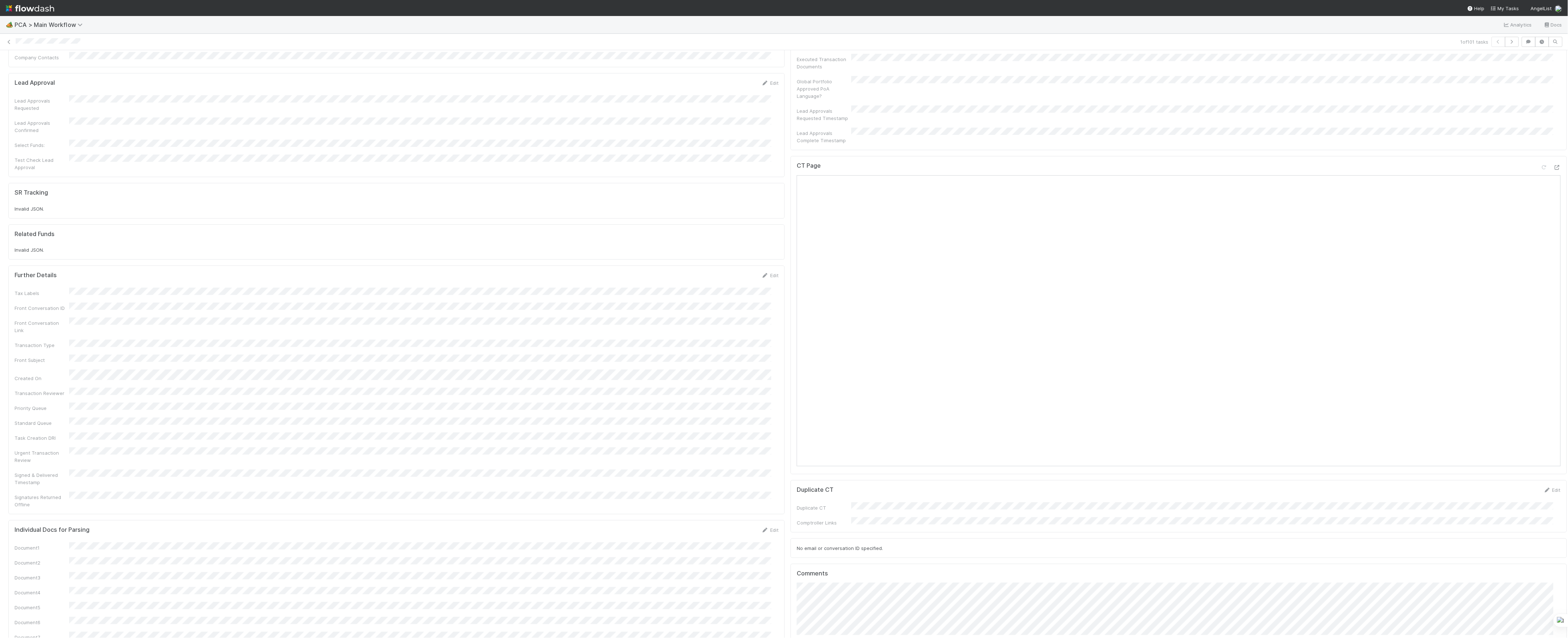
scroll to position [388, 0]
click at [729, 223] on button "Save" at bounding box center [739, 229] width 21 height 12
click at [790, 581] on div "Comments Attach files: Choose or drag and drop file(s) Add Comment" at bounding box center [1178, 601] width 776 height 127
click at [819, 638] on button "Add Comment" at bounding box center [817, 649] width 42 height 12
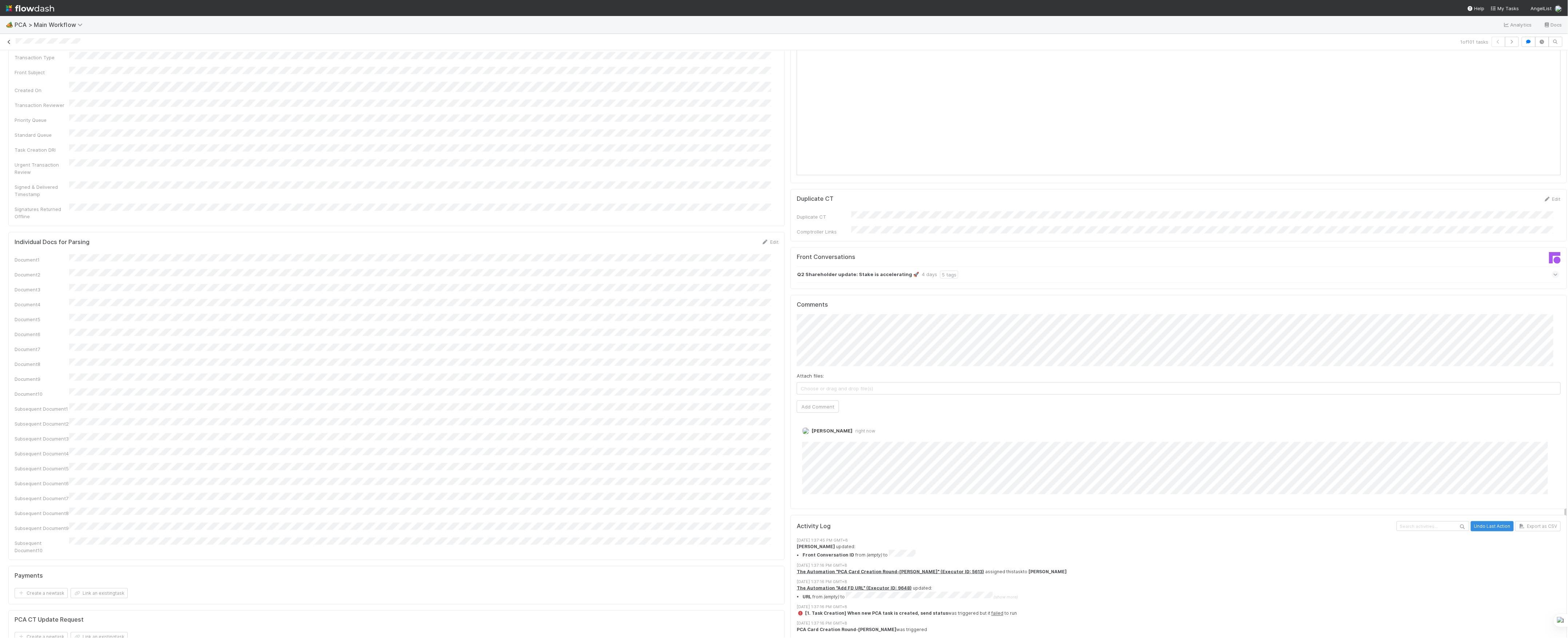
click at [11, 40] on icon at bounding box center [9, 42] width 7 height 5
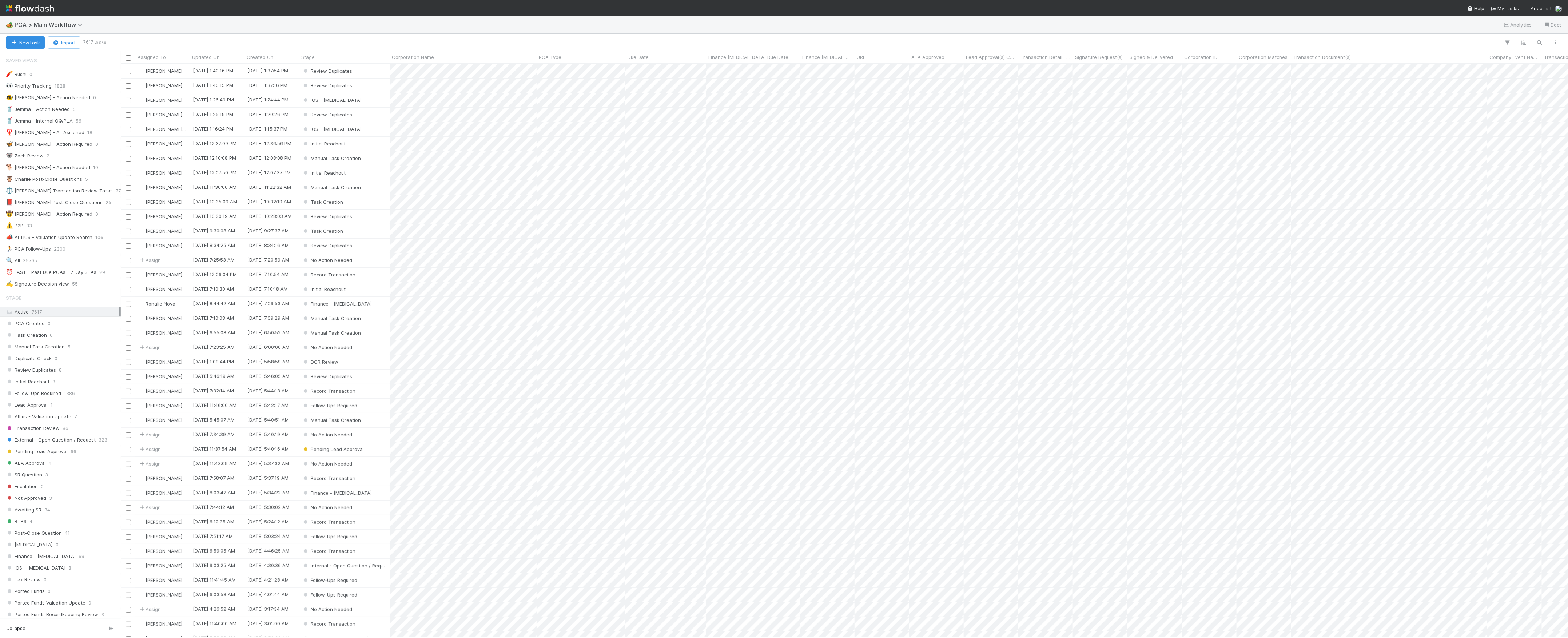
scroll to position [567, 1440]
click at [34, 42] on button "New Task" at bounding box center [26, 42] width 39 height 12
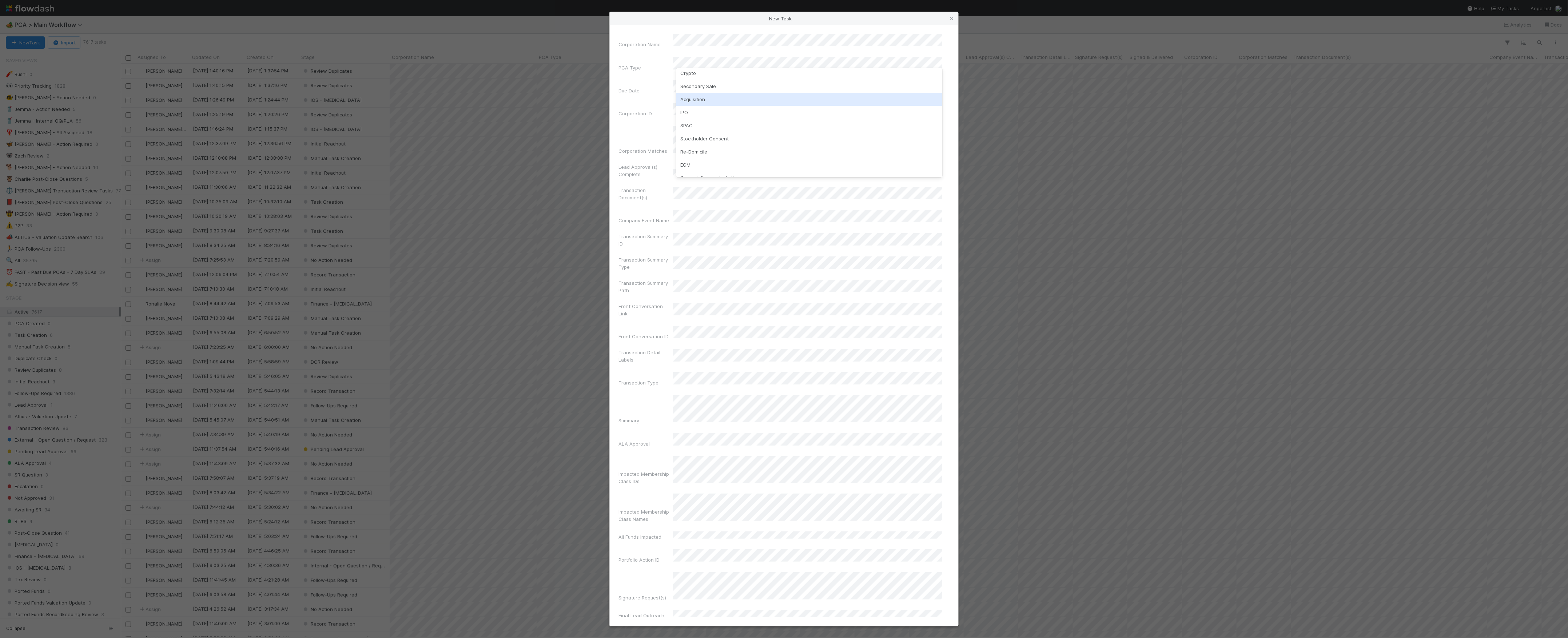
scroll to position [48, 0]
click at [716, 165] on div "Follow-on Financing" at bounding box center [809, 171] width 266 height 13
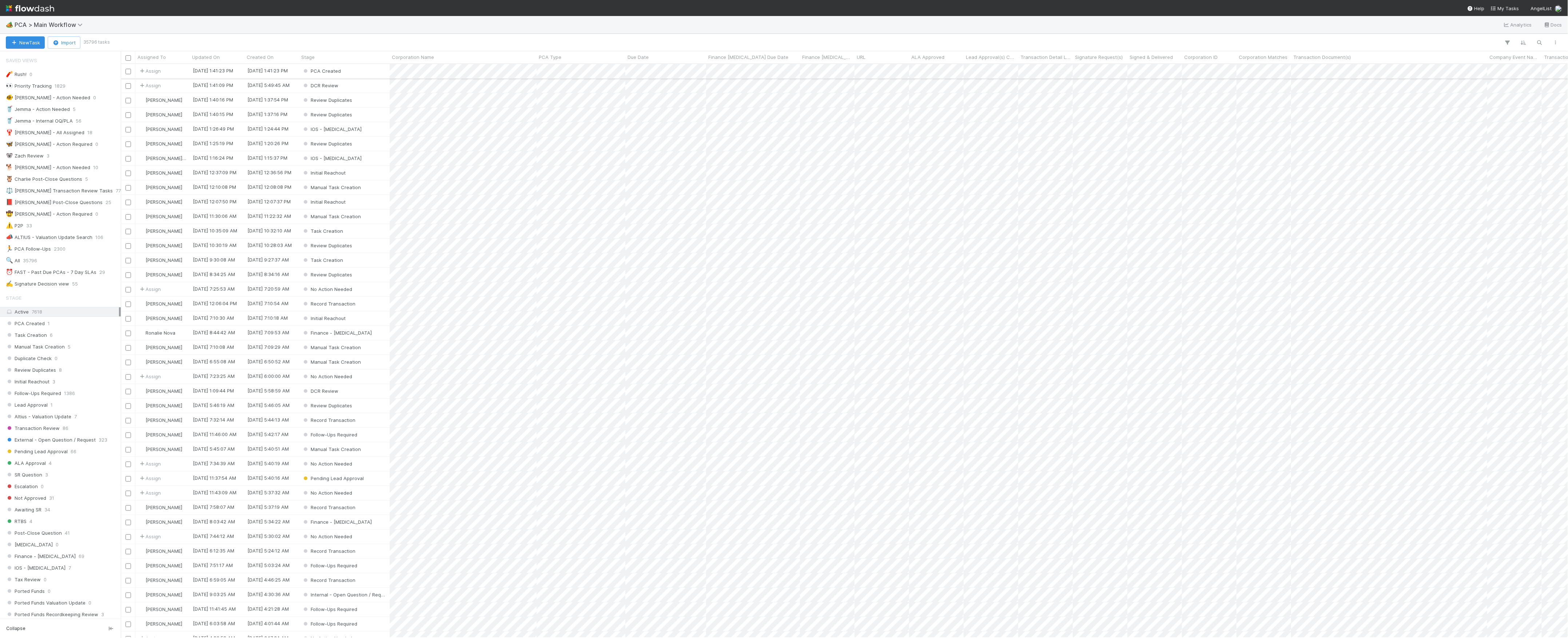
click at [361, 75] on div "PCA Created" at bounding box center [344, 71] width 91 height 14
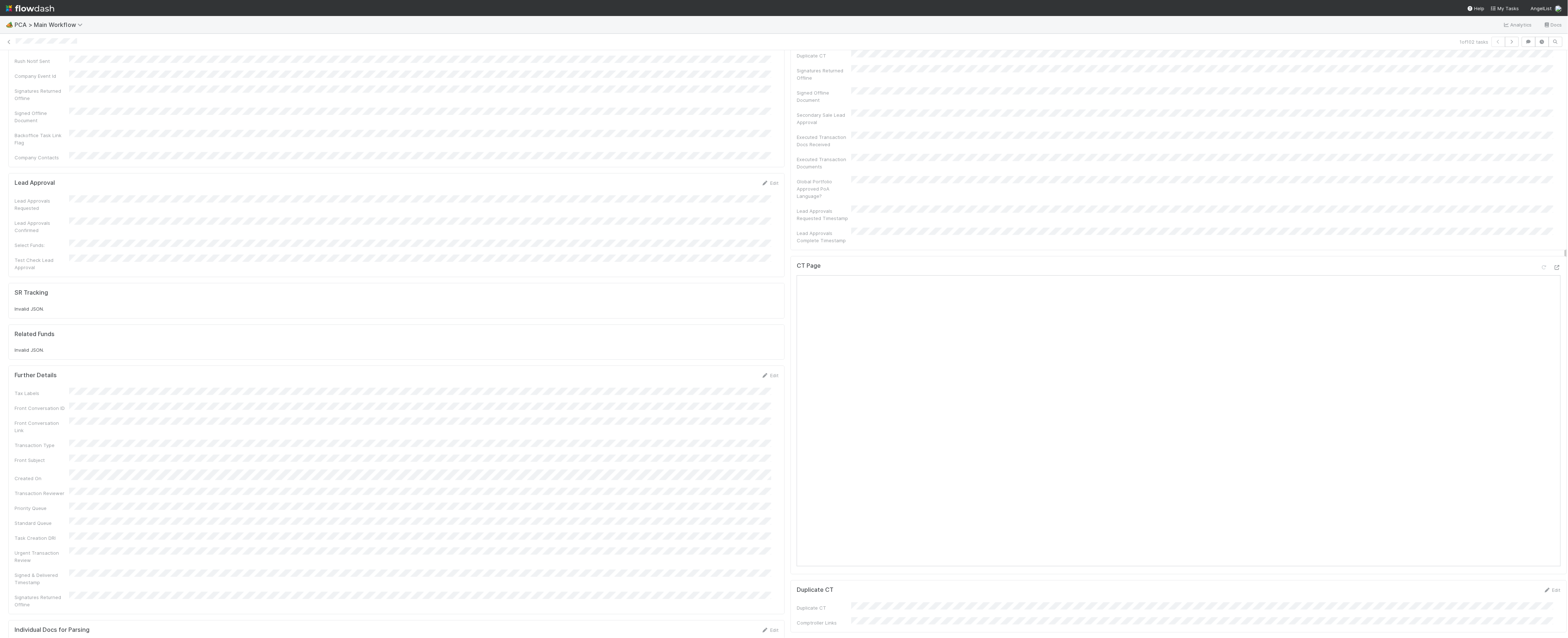
scroll to position [242, 0]
click at [729, 369] on button "Save" at bounding box center [739, 375] width 21 height 12
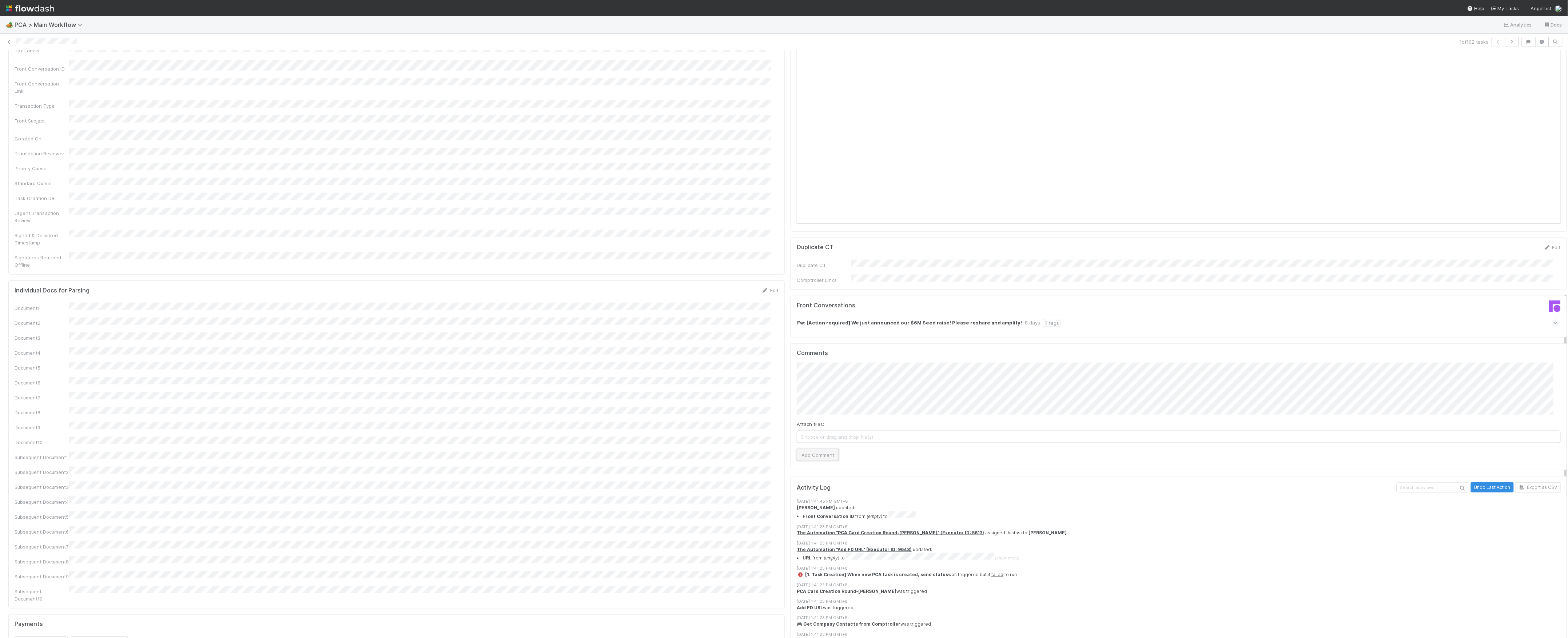
click at [825, 449] on button "Add Comment" at bounding box center [817, 455] width 42 height 12
